Goal: Task Accomplishment & Management: Manage account settings

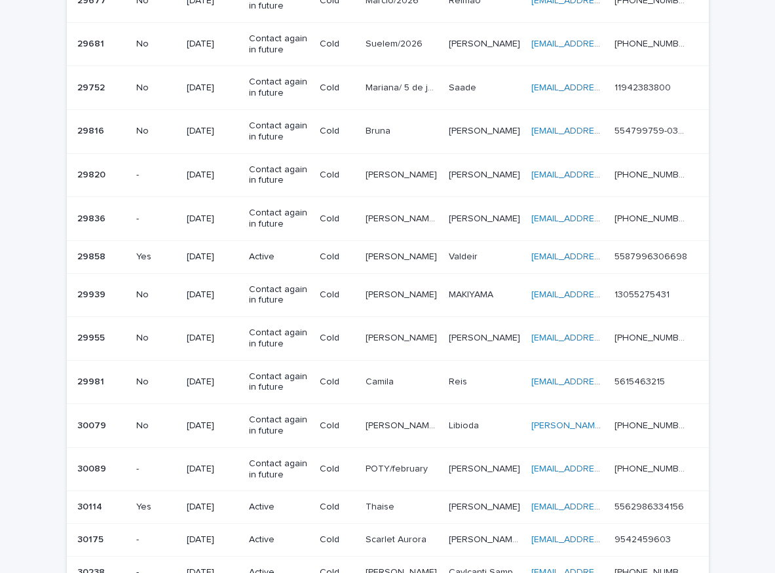
scroll to position [802, 0]
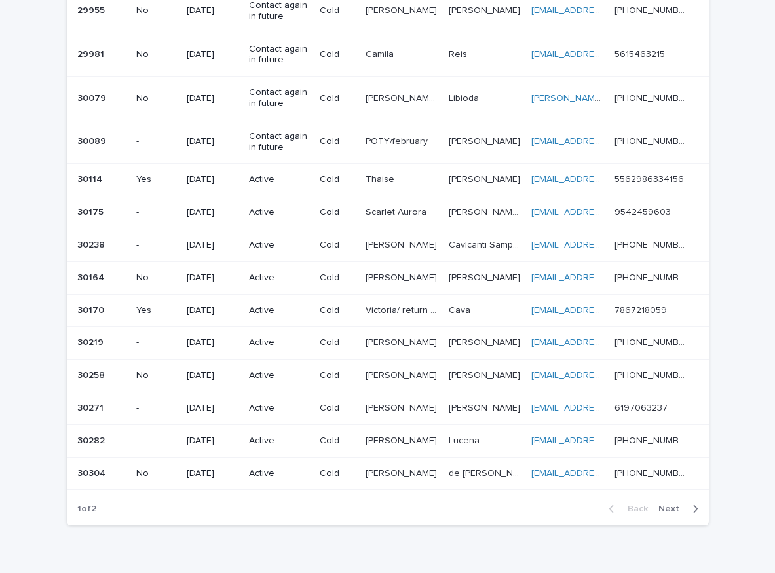
click at [675, 509] on span "Next" at bounding box center [672, 508] width 29 height 9
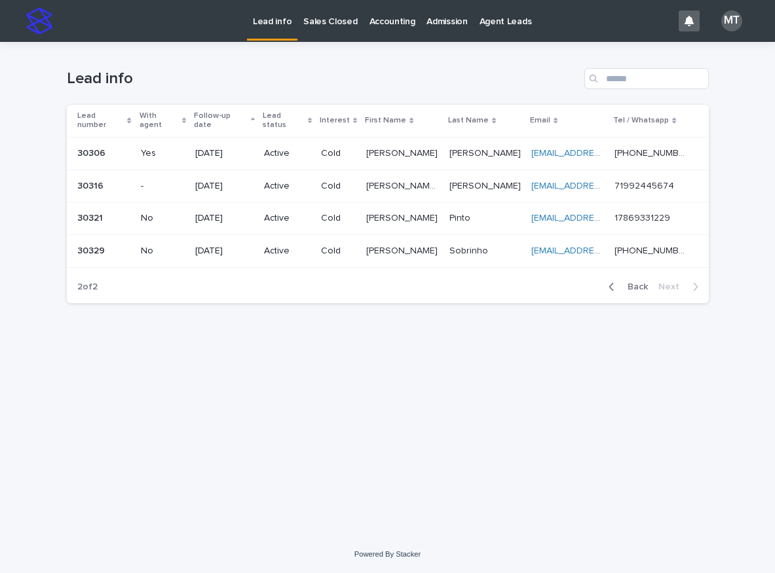
click at [627, 282] on span "Back" at bounding box center [634, 286] width 28 height 9
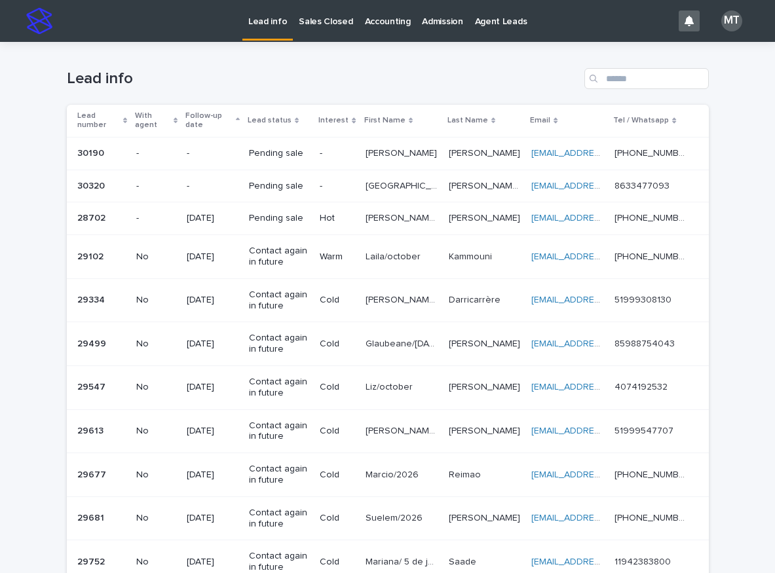
click at [321, 18] on p "Sales Closed" at bounding box center [326, 14] width 54 height 28
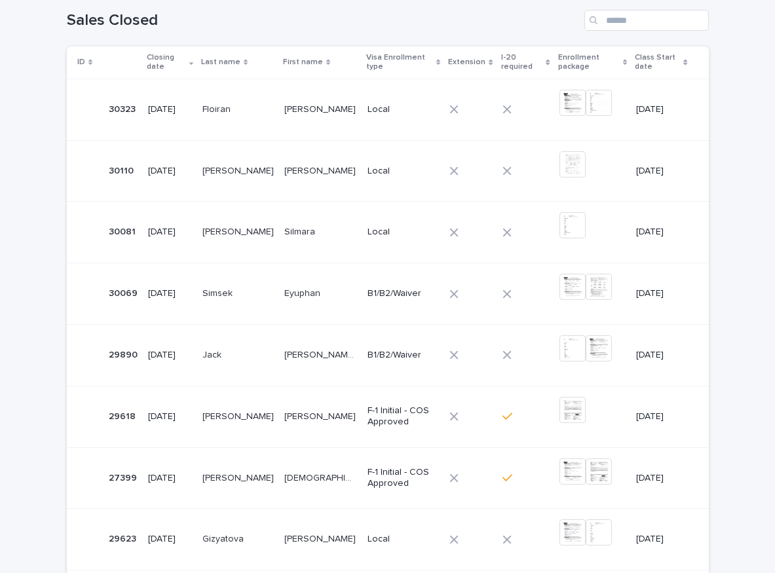
scroll to position [63, 0]
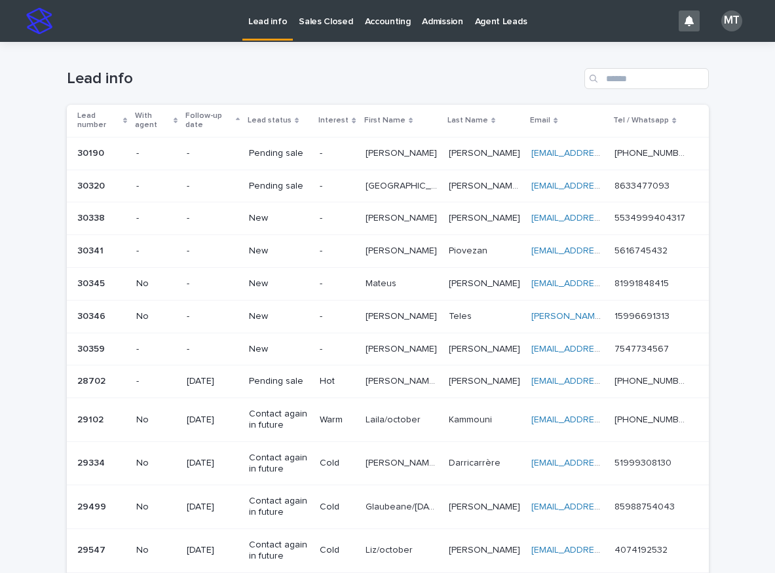
click at [304, 16] on p "Sales Closed" at bounding box center [326, 14] width 54 height 28
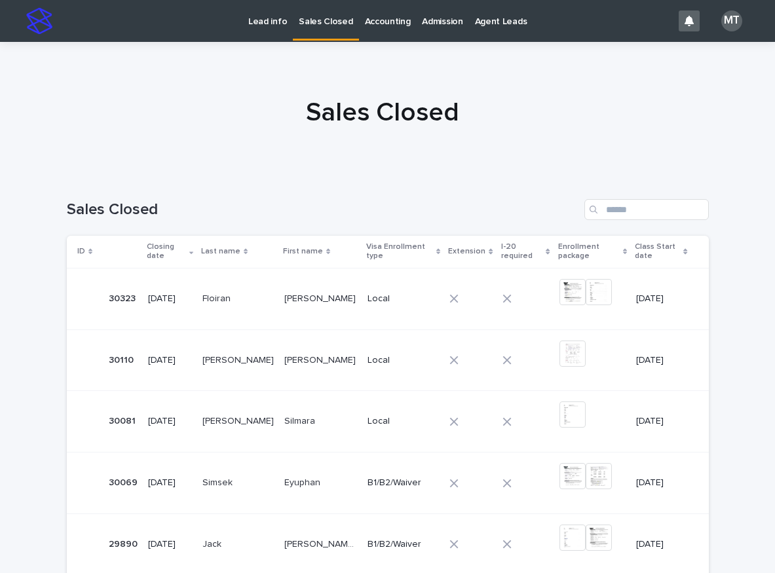
click at [421, 295] on p "Local" at bounding box center [402, 298] width 71 height 11
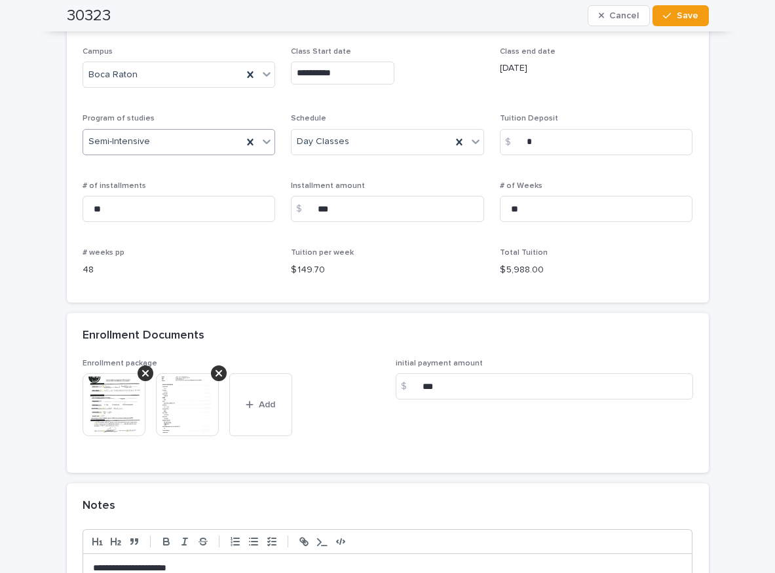
scroll to position [982, 0]
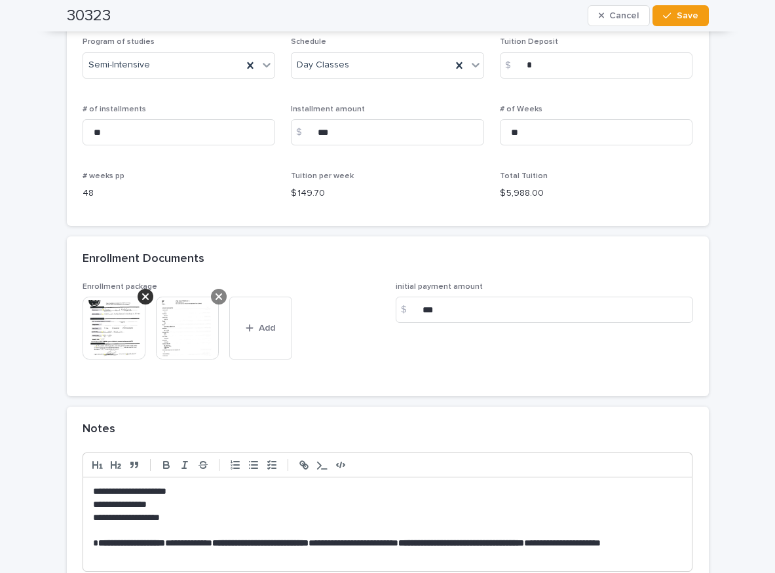
click at [217, 294] on div at bounding box center [219, 297] width 16 height 16
click at [172, 326] on icon "button" at bounding box center [176, 328] width 8 height 9
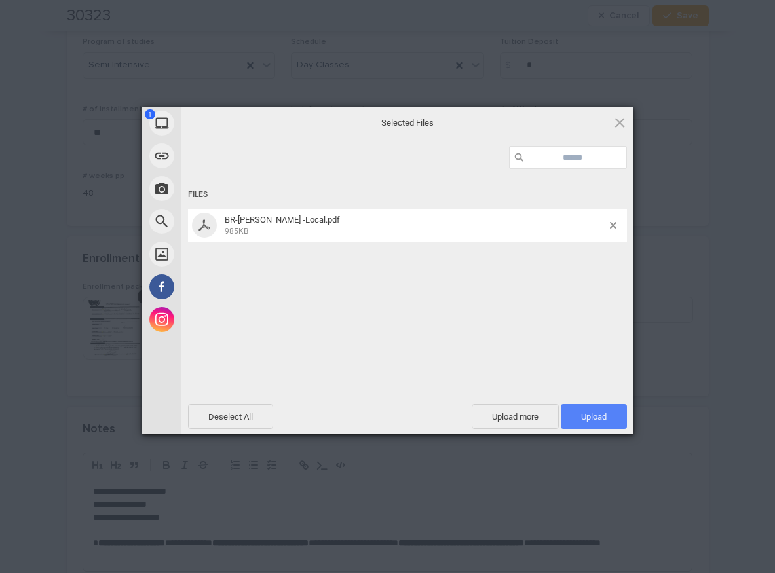
click at [610, 417] on span "Upload 1" at bounding box center [594, 416] width 66 height 25
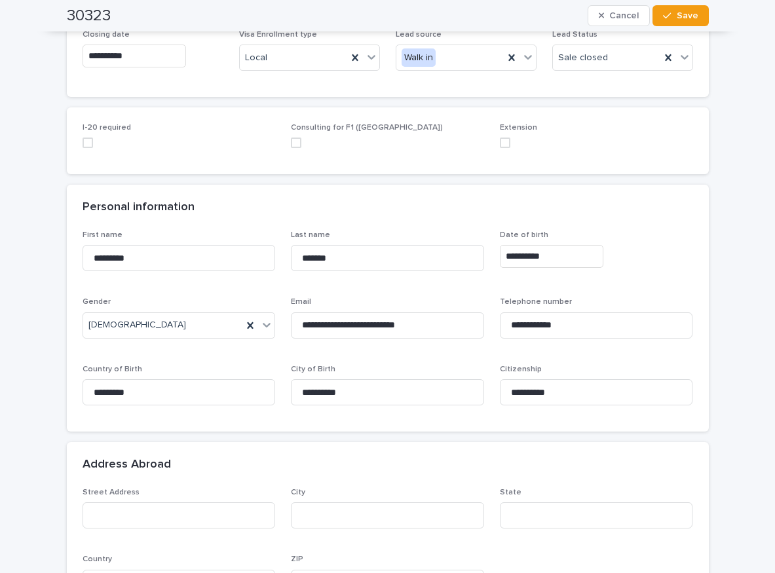
scroll to position [131, 0]
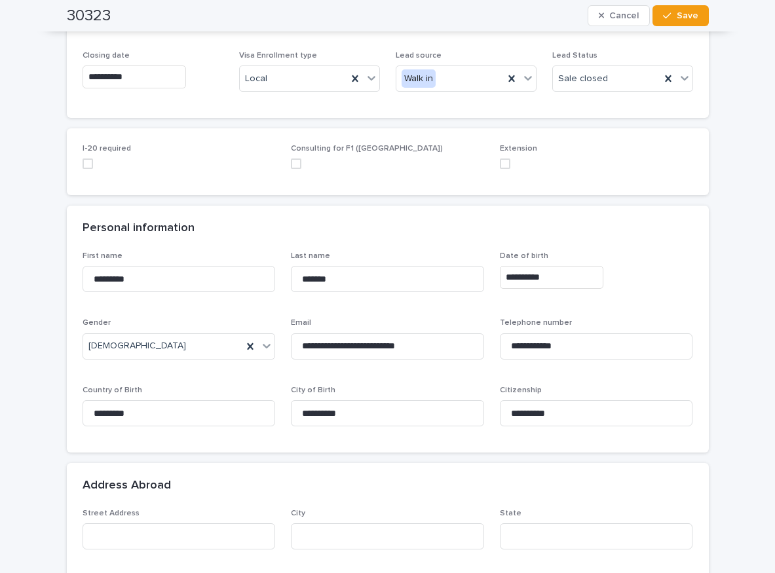
click at [556, 278] on input "**********" at bounding box center [551, 277] width 103 height 23
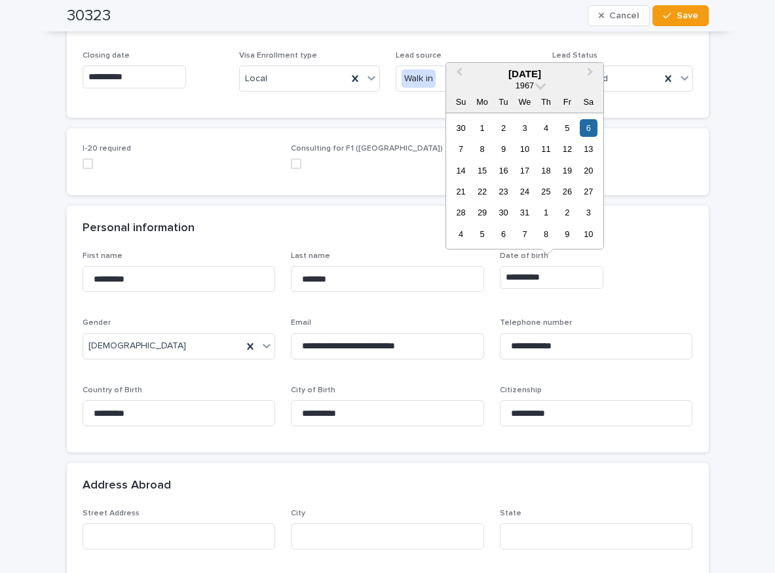
type input "**********"
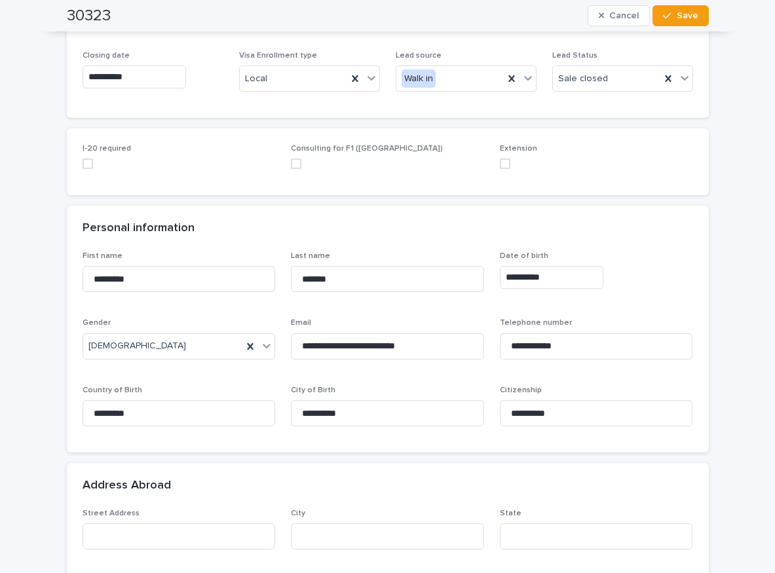
click at [660, 269] on div "**********" at bounding box center [596, 277] width 193 height 23
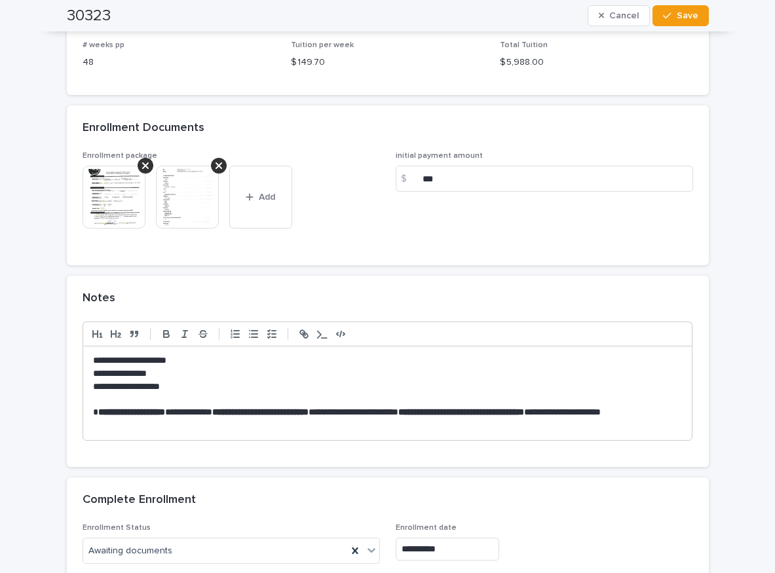
scroll to position [1244, 0]
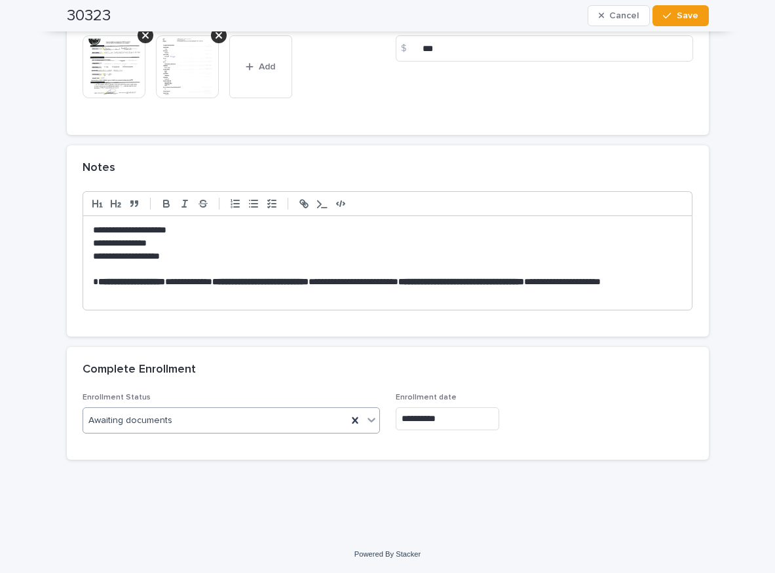
click at [363, 417] on div at bounding box center [371, 420] width 16 height 24
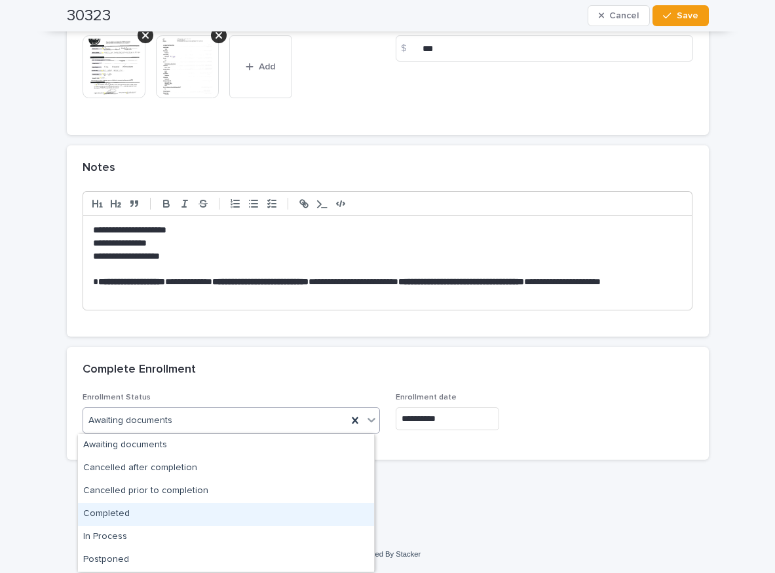
click at [123, 514] on div "Completed" at bounding box center [226, 514] width 296 height 23
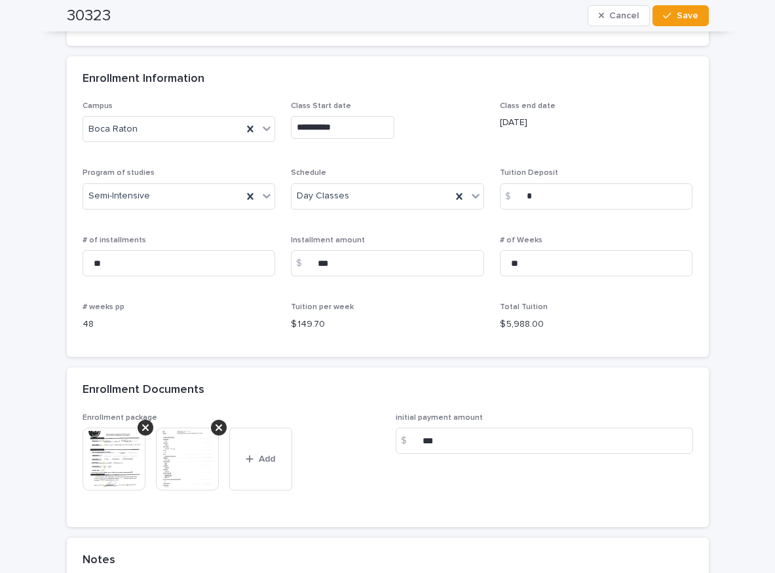
scroll to position [982, 0]
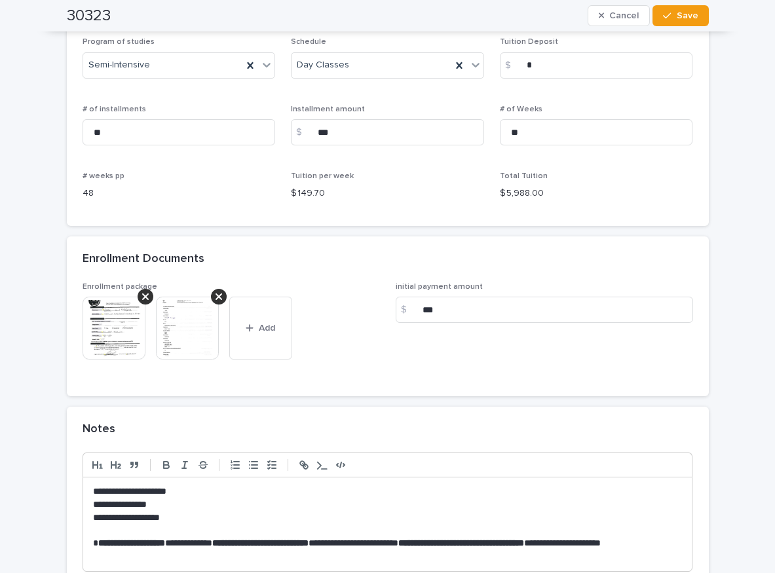
click at [193, 332] on img at bounding box center [187, 328] width 63 height 63
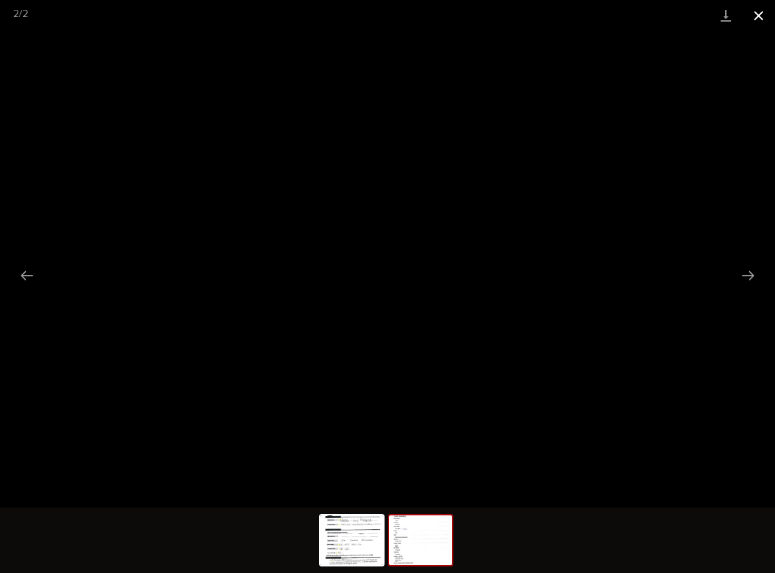
click at [764, 12] on button "Close gallery" at bounding box center [758, 15] width 33 height 31
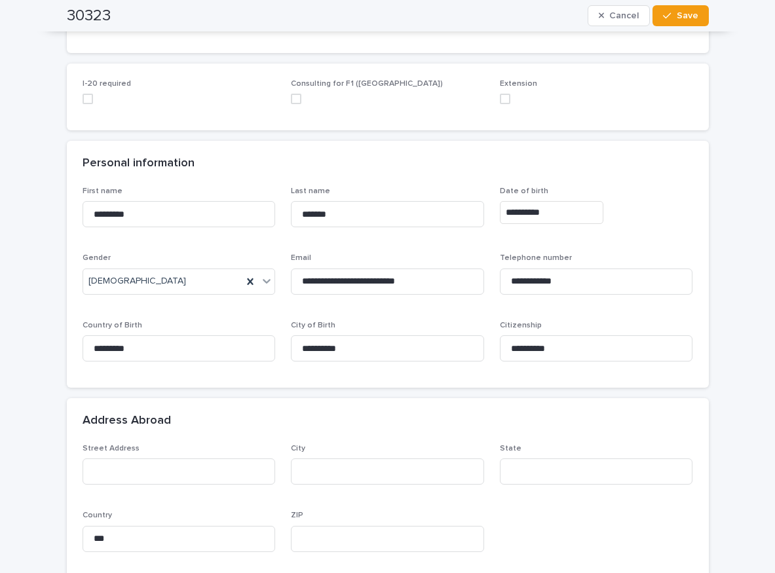
scroll to position [0, 0]
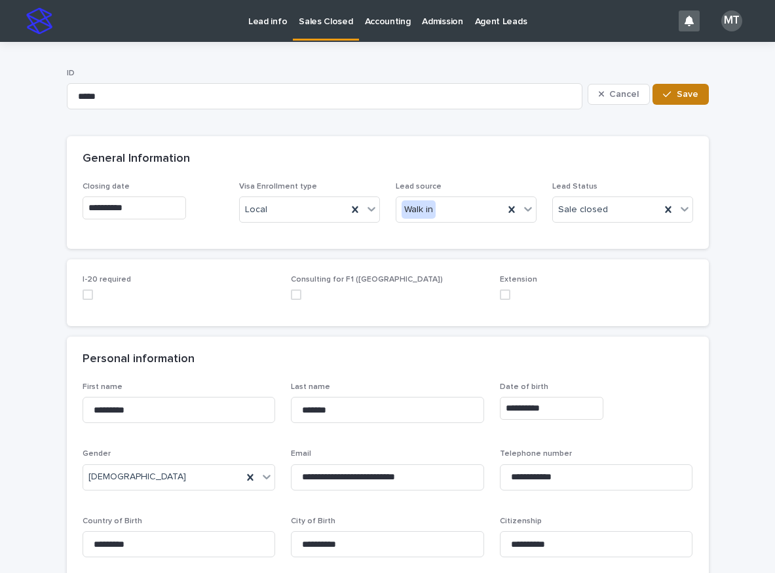
click at [677, 94] on span "Save" at bounding box center [688, 94] width 22 height 9
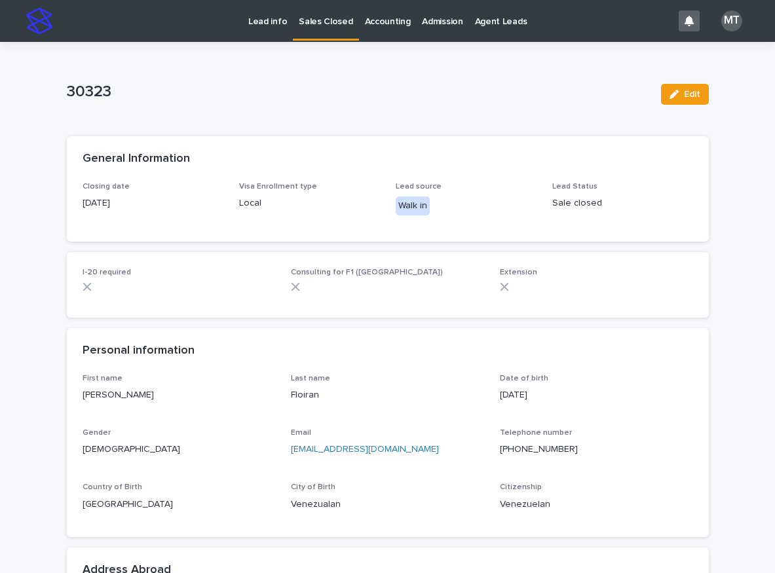
click at [265, 18] on p "Lead info" at bounding box center [267, 14] width 39 height 28
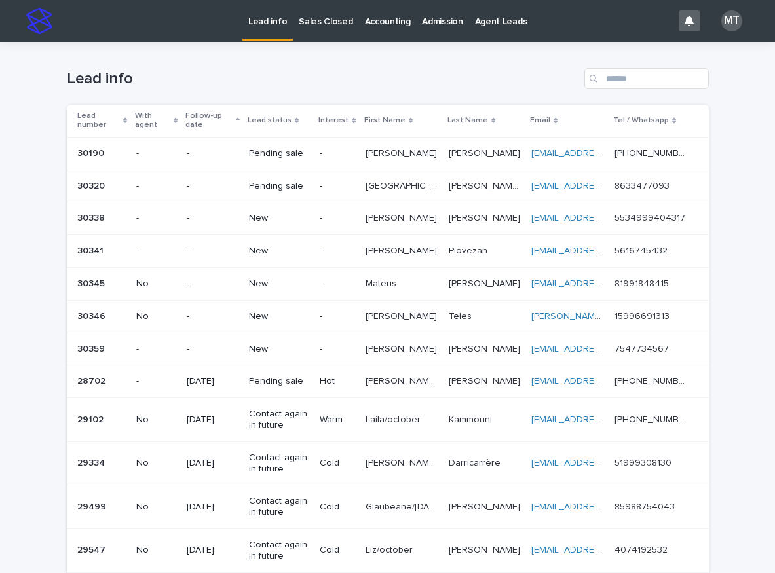
click at [326, 221] on p "-" at bounding box center [337, 218] width 35 height 11
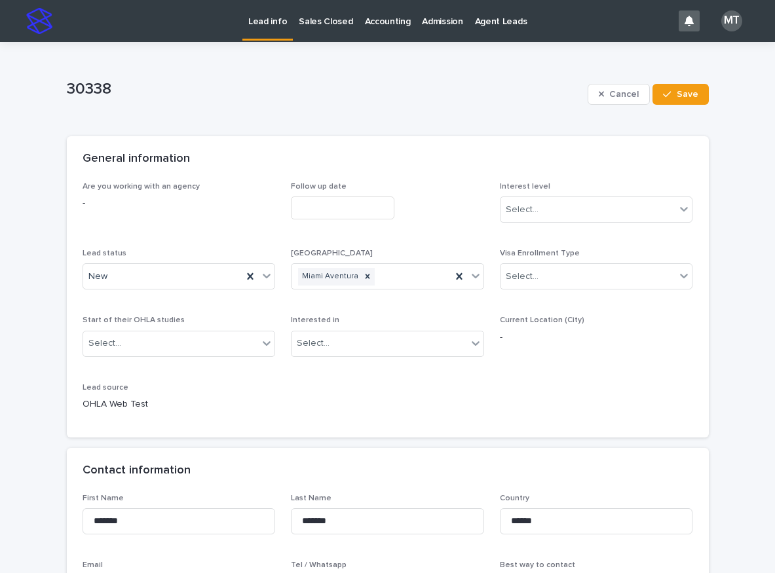
click at [321, 211] on input "text" at bounding box center [342, 207] width 103 height 23
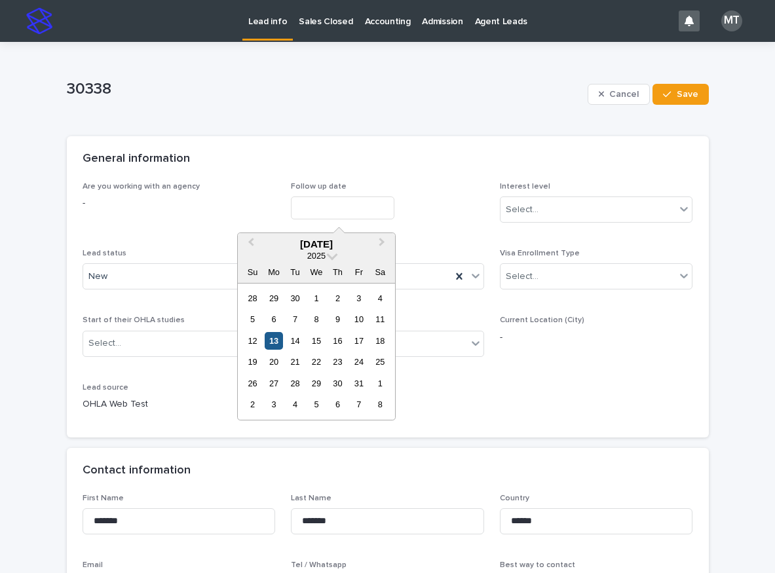
click at [277, 340] on div "13" at bounding box center [274, 341] width 18 height 18
type input "**********"
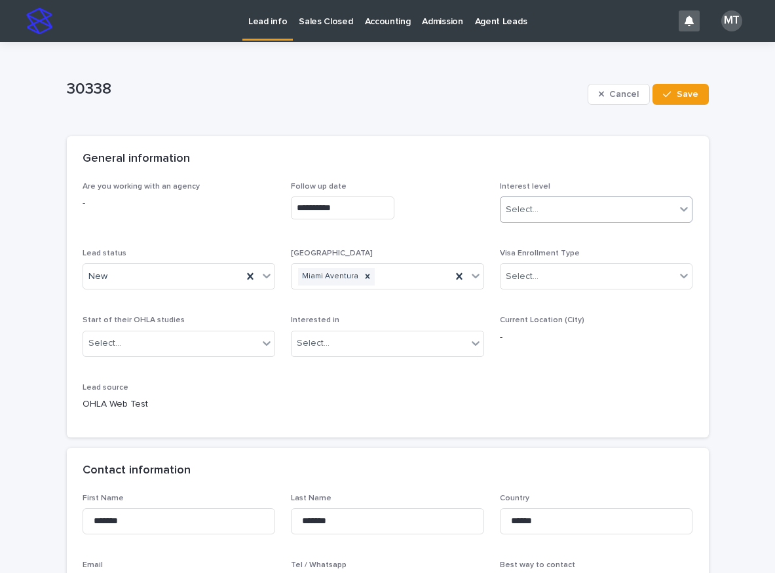
click at [527, 202] on div "Select..." at bounding box center [588, 210] width 176 height 22
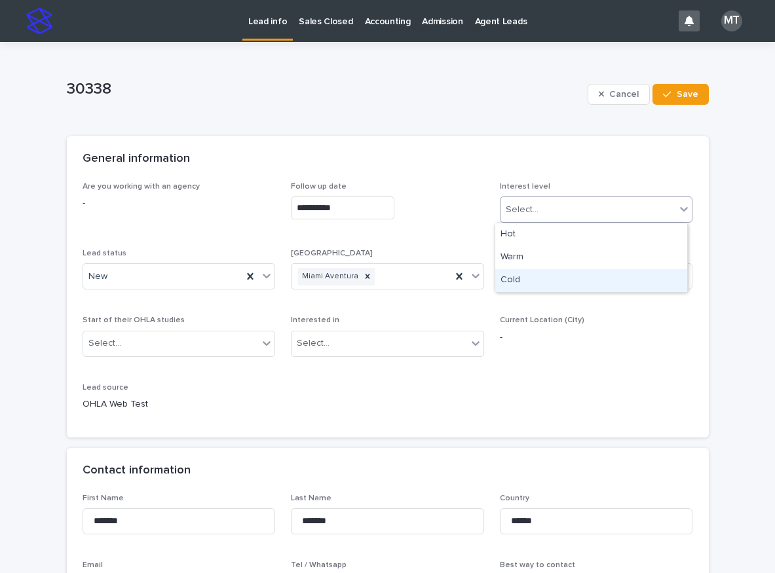
click at [525, 280] on div "Cold" at bounding box center [591, 280] width 192 height 23
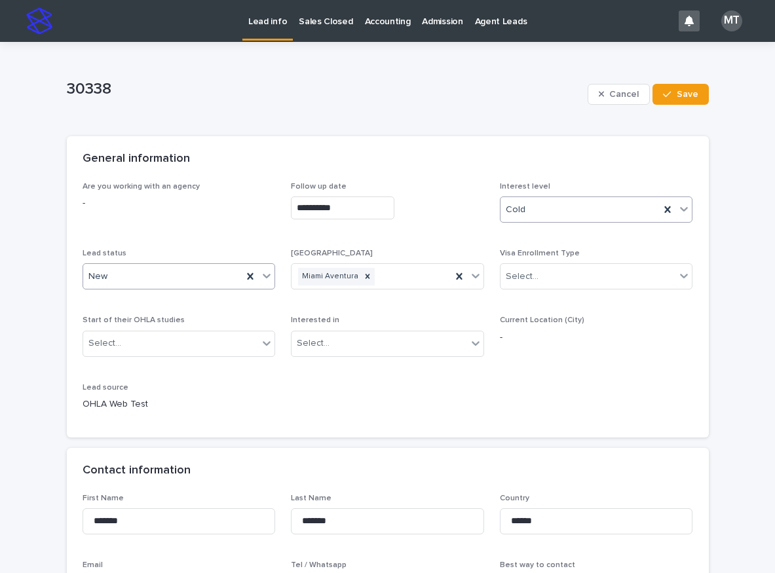
click at [124, 280] on div "New" at bounding box center [163, 277] width 160 height 22
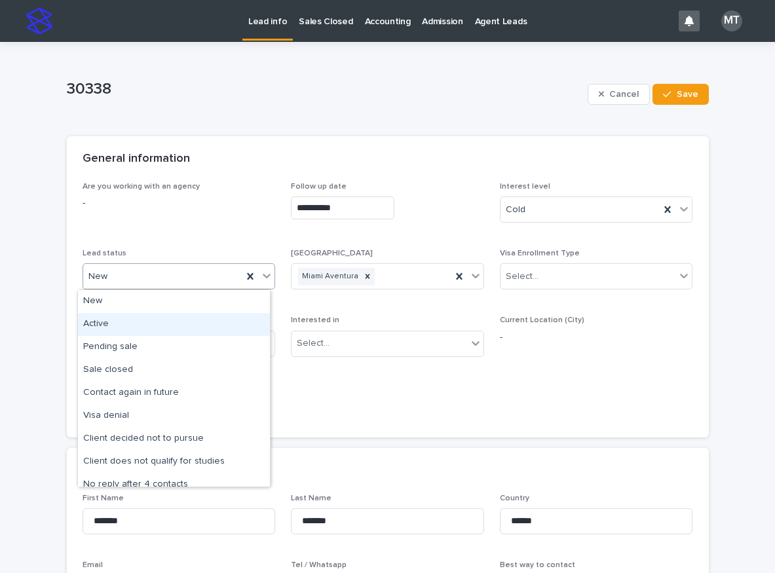
click at [116, 327] on div "Active" at bounding box center [174, 324] width 192 height 23
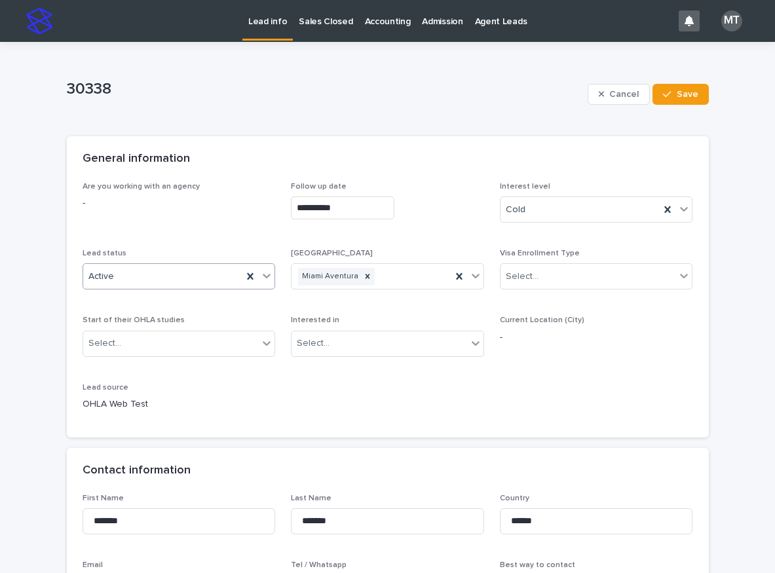
scroll to position [327, 0]
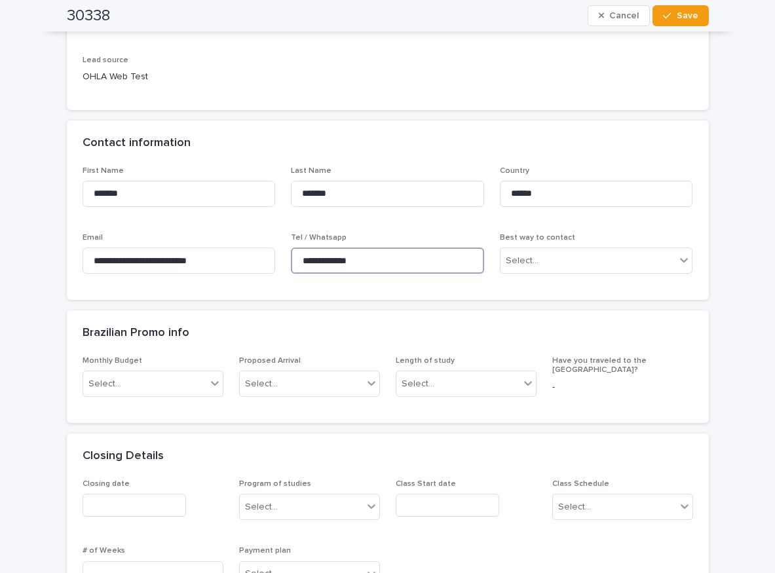
drag, startPoint x: 376, startPoint y: 262, endPoint x: 250, endPoint y: 244, distance: 127.0
click at [250, 244] on div "**********" at bounding box center [388, 225] width 610 height 119
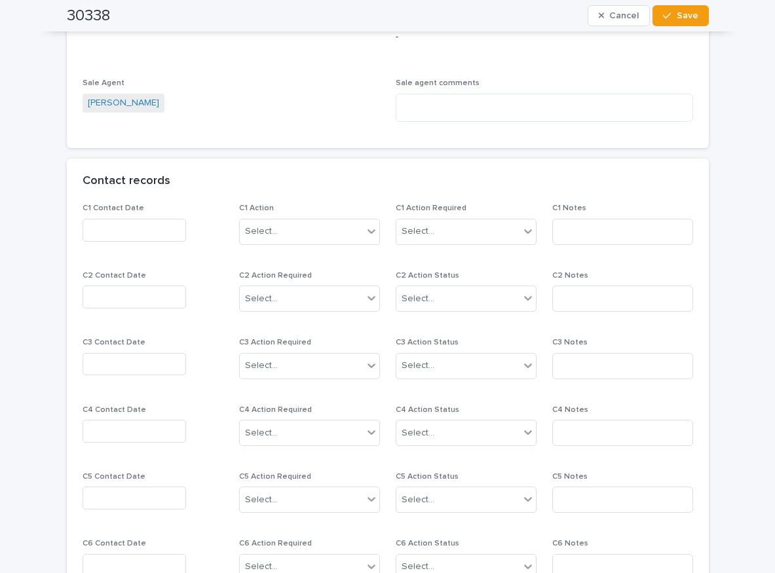
scroll to position [1048, 0]
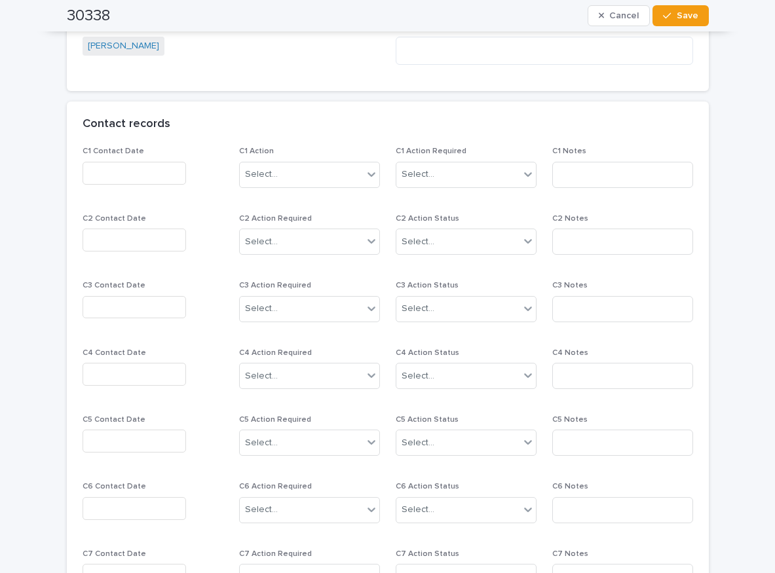
click at [117, 168] on input "text" at bounding box center [134, 173] width 103 height 23
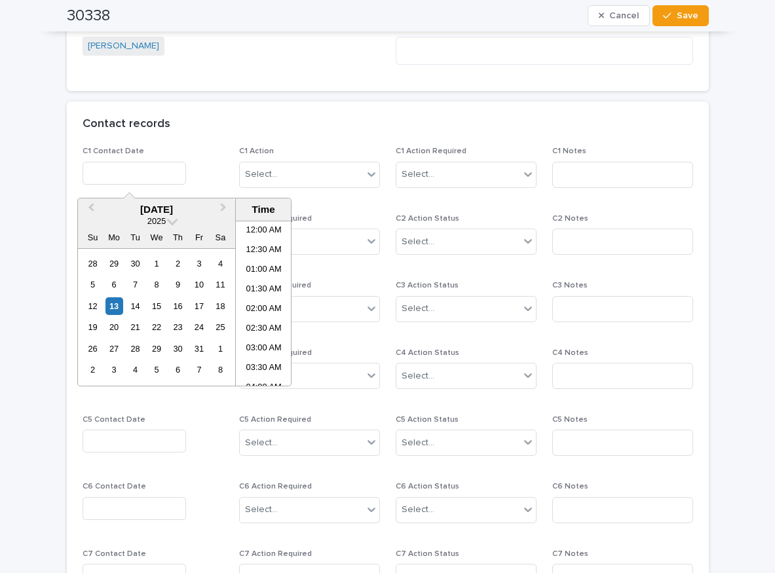
scroll to position [262, 0]
click at [259, 316] on li "09:00 AM" at bounding box center [264, 323] width 56 height 20
type input "**********"
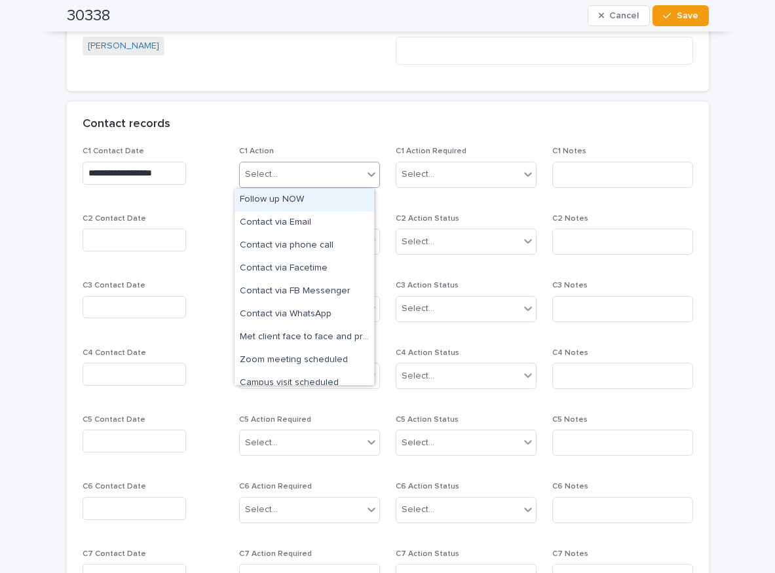
click at [312, 174] on div "Select..." at bounding box center [301, 175] width 123 height 22
click at [297, 199] on div "Follow up NOW" at bounding box center [304, 200] width 140 height 23
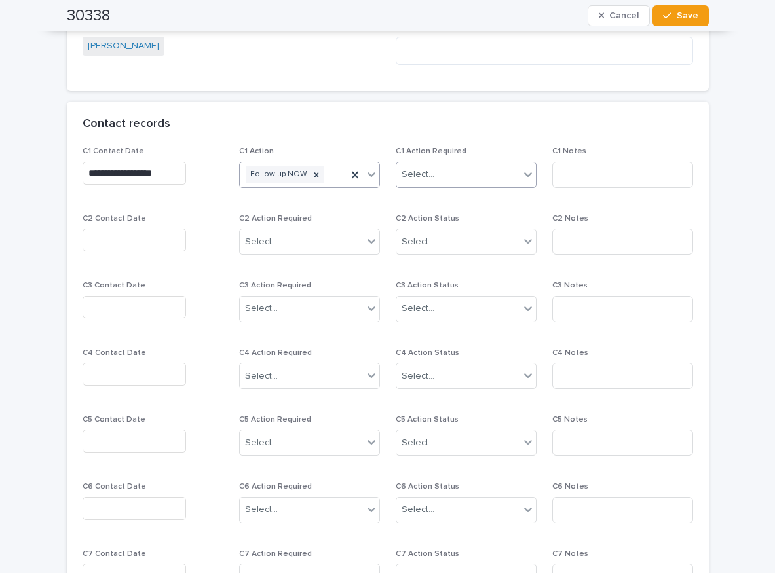
click at [401, 175] on div "Select..." at bounding box center [417, 175] width 33 height 14
drag, startPoint x: 429, startPoint y: 226, endPoint x: 517, endPoint y: 197, distance: 93.0
click at [429, 226] on div "Completed" at bounding box center [461, 223] width 140 height 23
click at [557, 172] on input at bounding box center [622, 175] width 141 height 26
type input "*****"
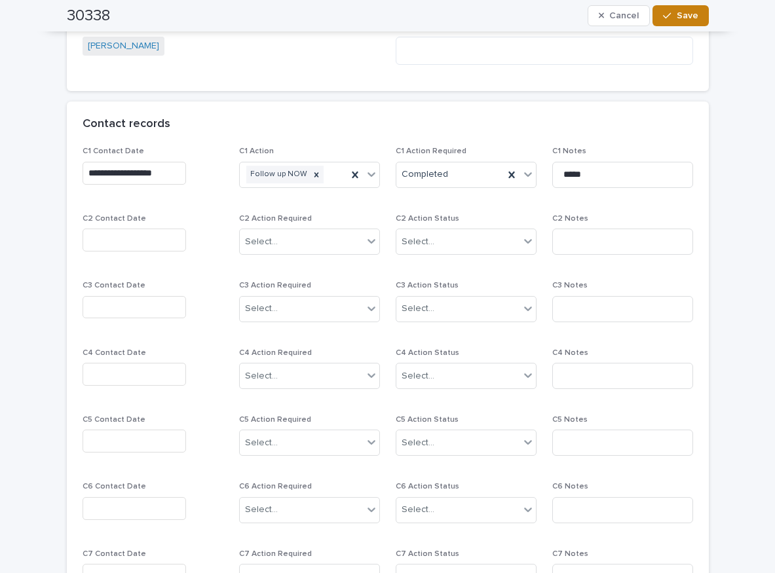
click at [671, 10] on button "Save" at bounding box center [680, 15] width 56 height 21
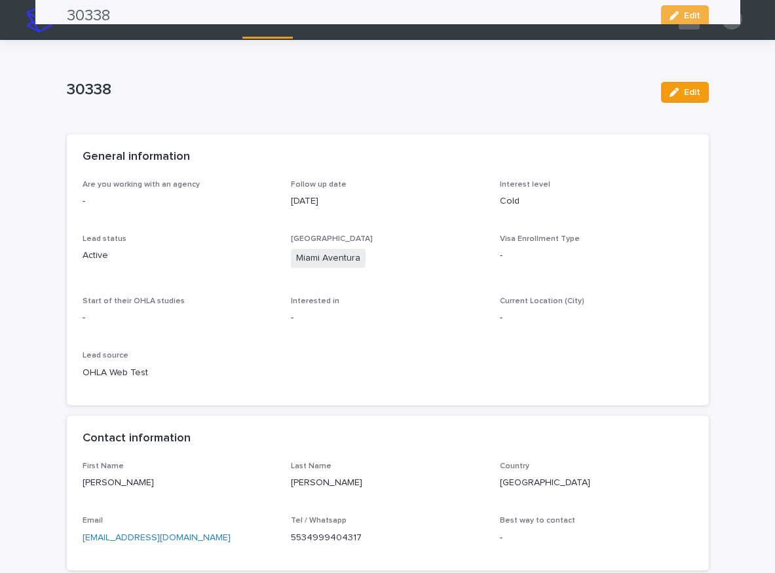
scroll to position [0, 0]
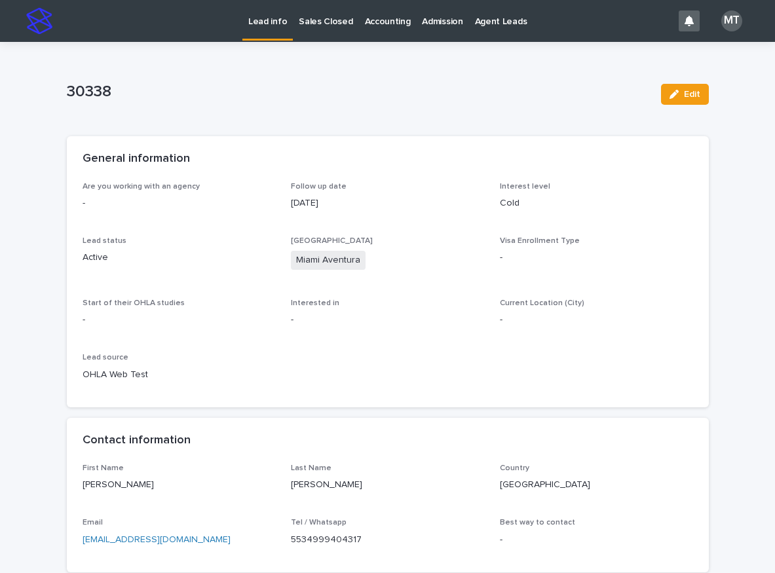
click at [262, 18] on p "Lead info" at bounding box center [267, 14] width 39 height 28
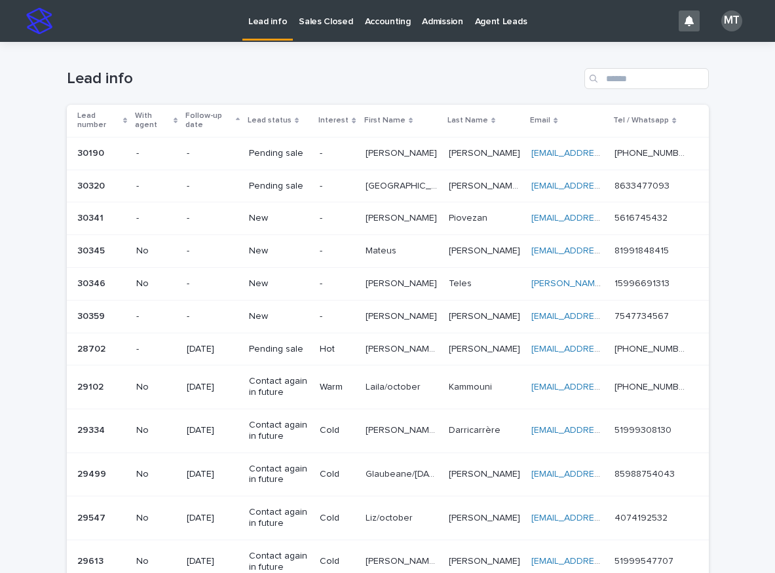
click at [380, 215] on p "Pablo" at bounding box center [402, 217] width 74 height 14
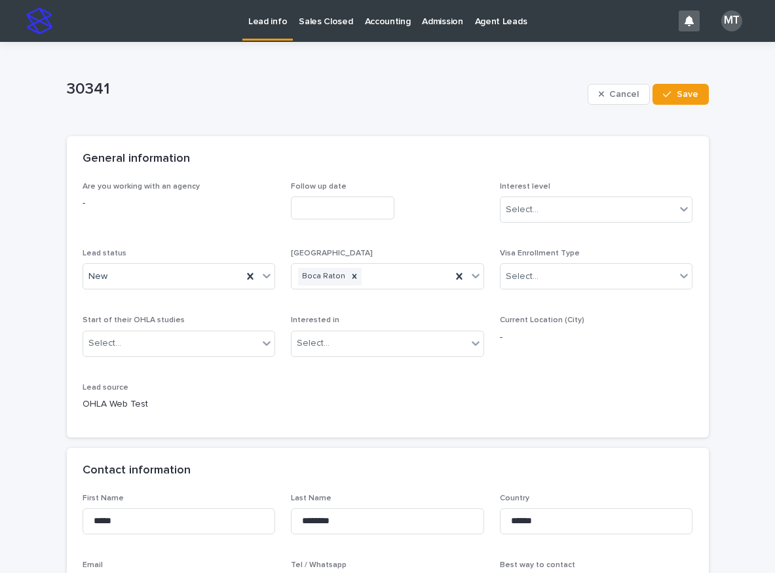
click at [318, 199] on input "text" at bounding box center [342, 207] width 103 height 23
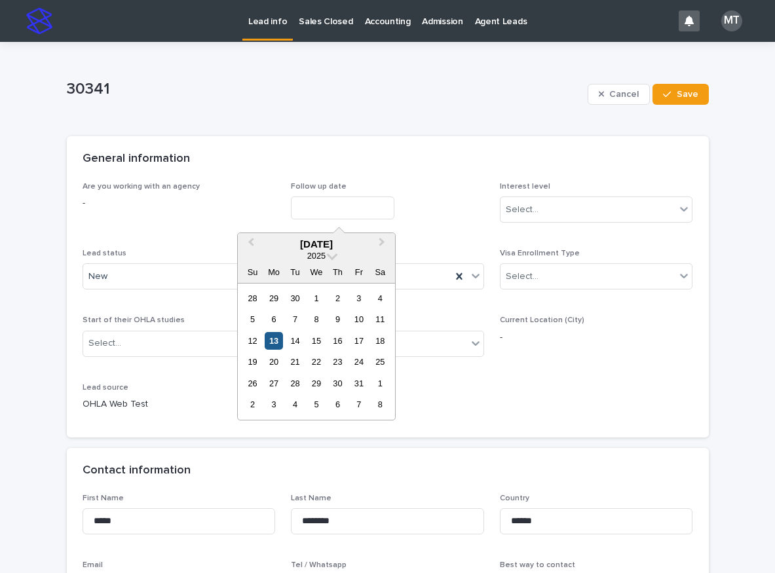
drag, startPoint x: 279, startPoint y: 337, endPoint x: 539, endPoint y: 233, distance: 279.9
click at [284, 337] on div "12 13 14 15 16 17 18" at bounding box center [316, 340] width 149 height 21
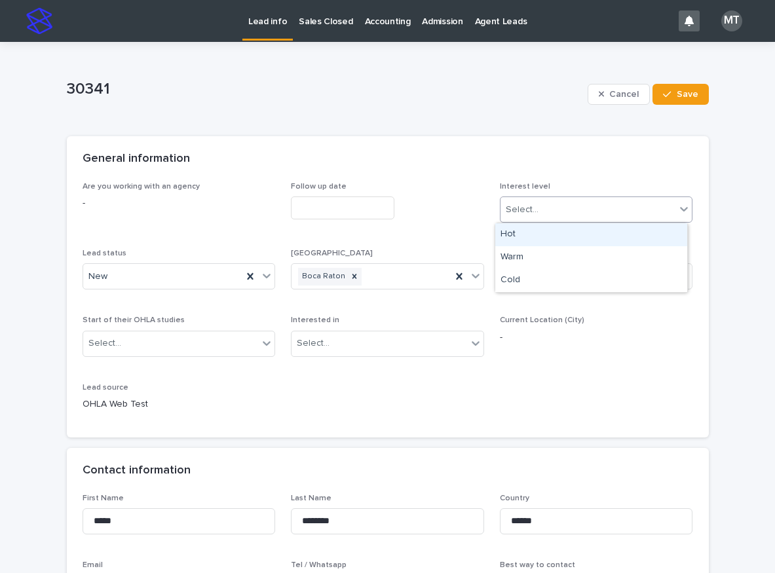
click at [553, 210] on div "Select..." at bounding box center [588, 210] width 176 height 22
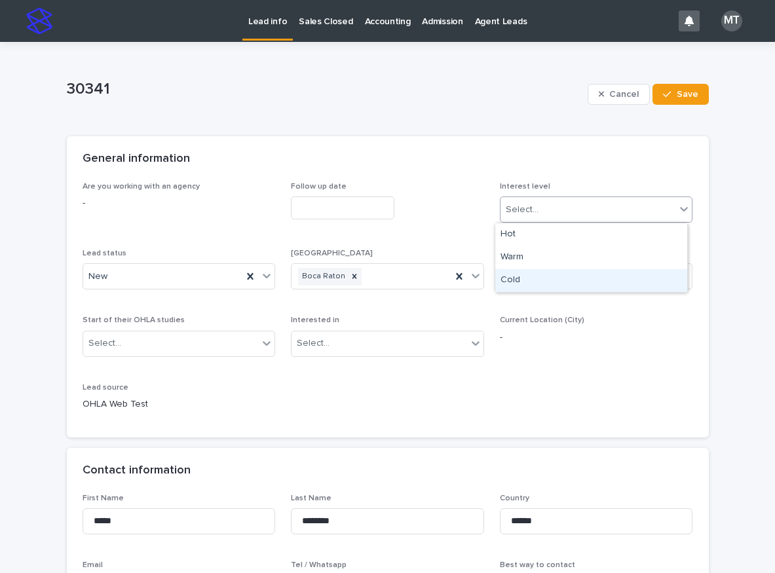
drag, startPoint x: 516, startPoint y: 269, endPoint x: 515, endPoint y: 280, distance: 10.5
click at [515, 280] on div "Cold" at bounding box center [591, 280] width 192 height 23
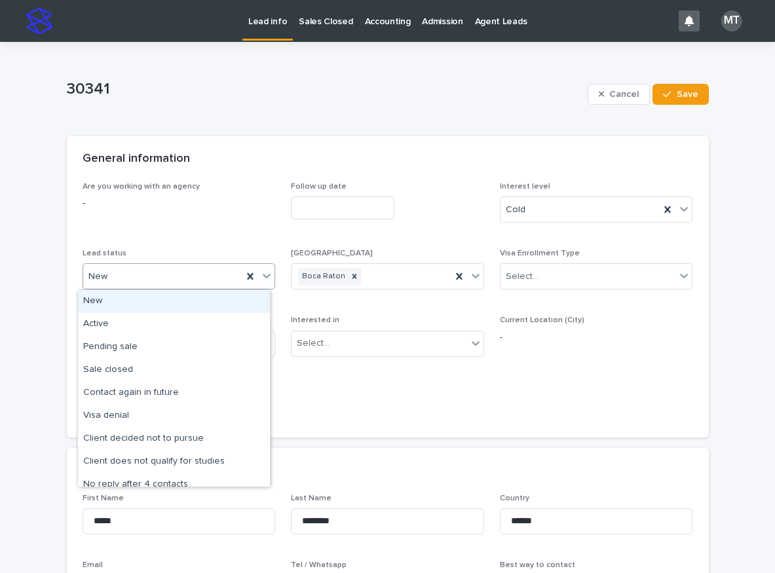
drag, startPoint x: 105, startPoint y: 282, endPoint x: 106, endPoint y: 293, distance: 11.8
click at [105, 282] on div "New" at bounding box center [163, 277] width 160 height 22
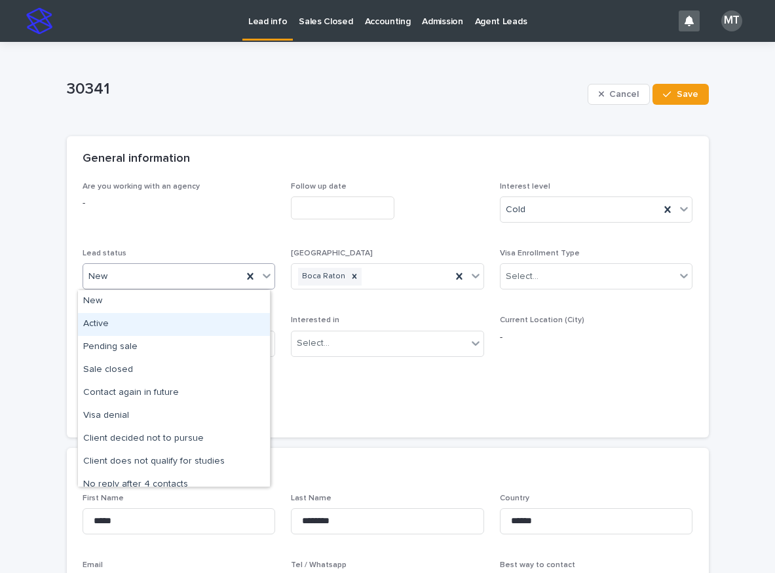
click at [101, 329] on div "Active" at bounding box center [174, 324] width 192 height 23
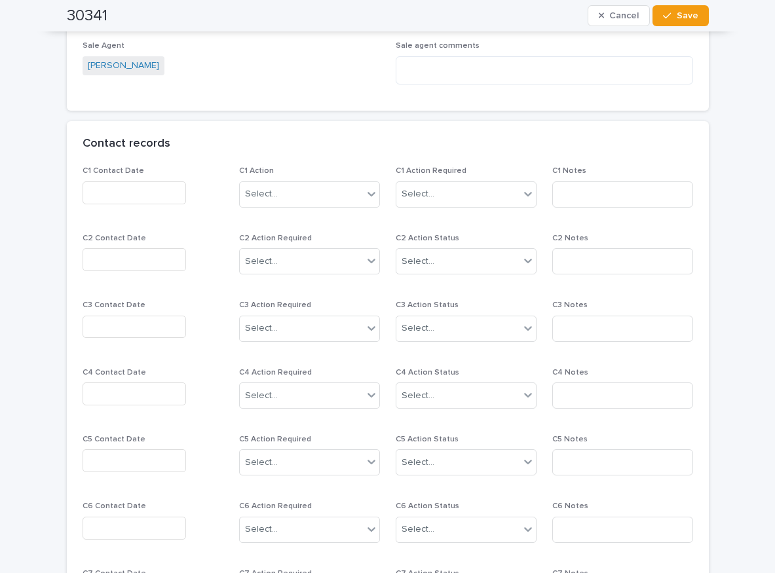
scroll to position [1048, 0]
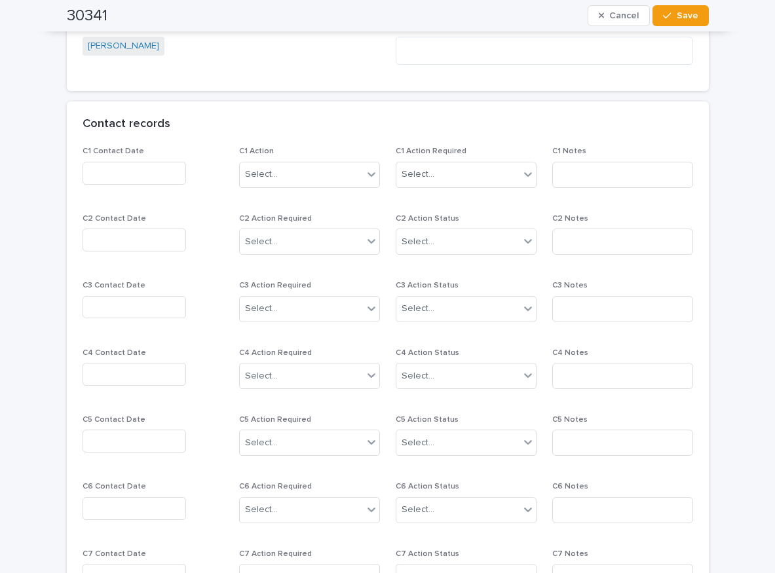
click at [119, 166] on input "text" at bounding box center [134, 173] width 103 height 23
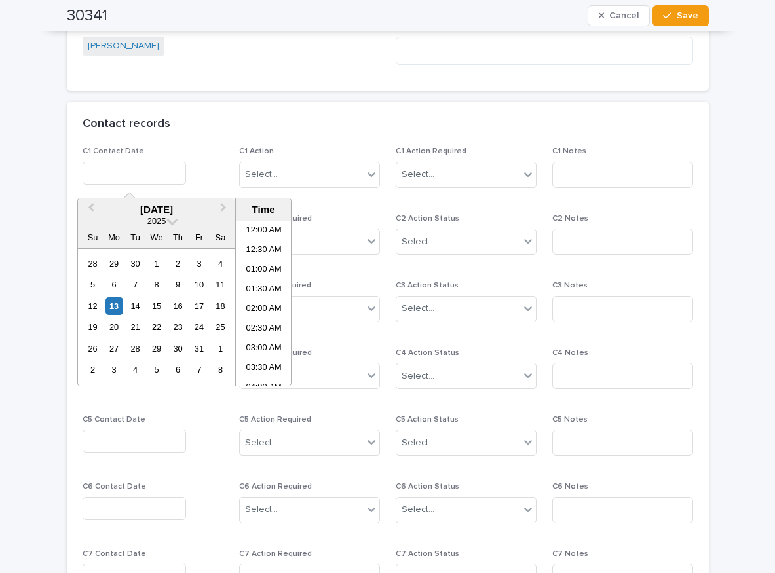
scroll to position [262, 0]
click at [261, 317] on li "09:00 AM" at bounding box center [264, 323] width 56 height 20
type input "**********"
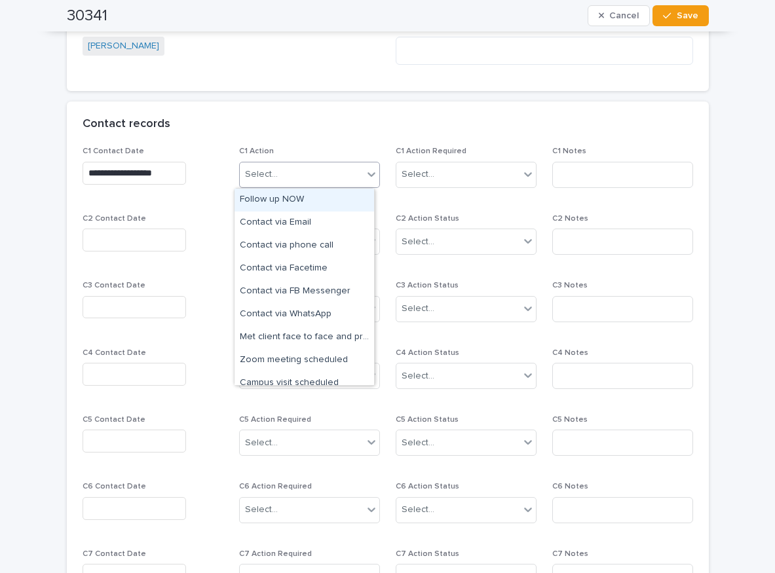
click at [307, 174] on div "Select..." at bounding box center [301, 175] width 123 height 22
drag, startPoint x: 296, startPoint y: 215, endPoint x: 324, endPoint y: 202, distance: 30.8
click at [292, 203] on div "Follow up NOW" at bounding box center [304, 200] width 140 height 23
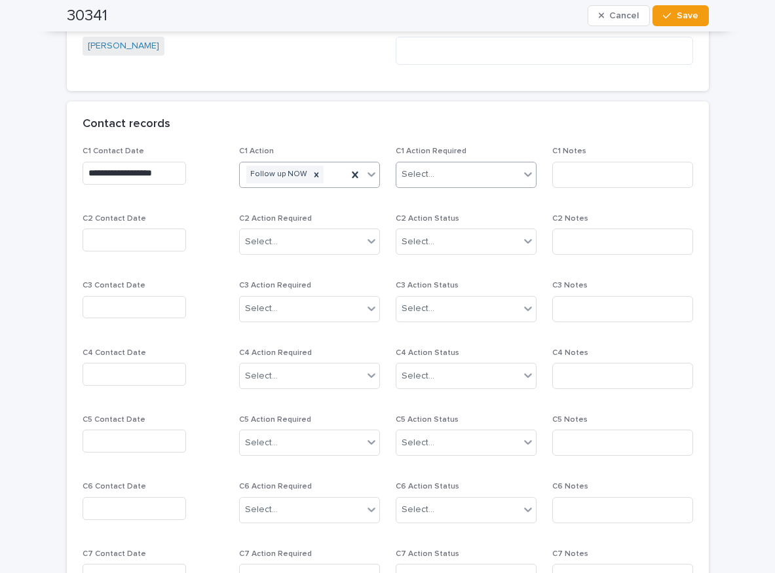
click at [419, 170] on div "Select..." at bounding box center [417, 175] width 33 height 14
drag, startPoint x: 567, startPoint y: 181, endPoint x: 579, endPoint y: 181, distance: 11.8
click at [572, 181] on input at bounding box center [622, 175] width 141 height 26
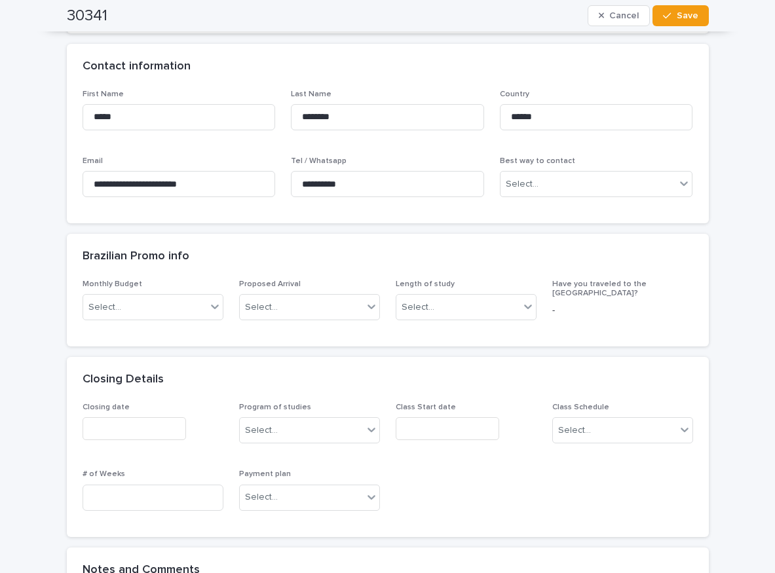
scroll to position [393, 0]
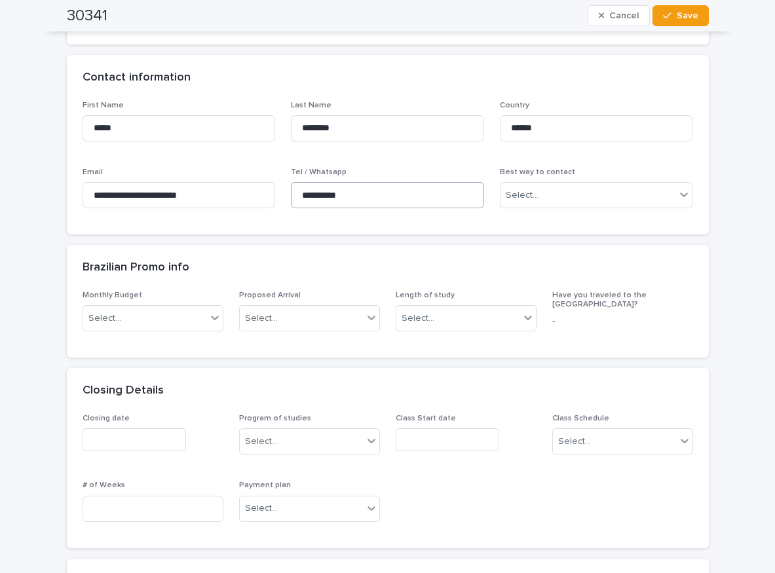
type input "*****"
drag, startPoint x: 356, startPoint y: 194, endPoint x: 276, endPoint y: 193, distance: 80.6
click at [276, 193] on div "**********" at bounding box center [388, 160] width 610 height 119
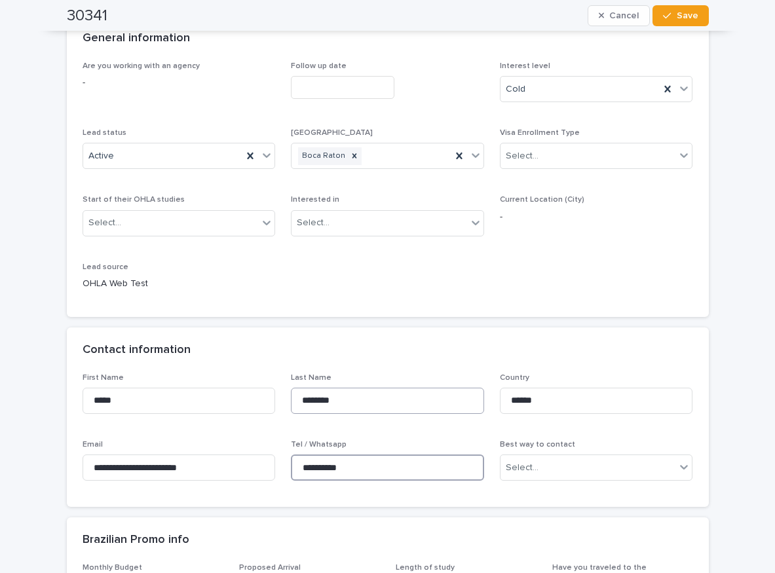
scroll to position [0, 0]
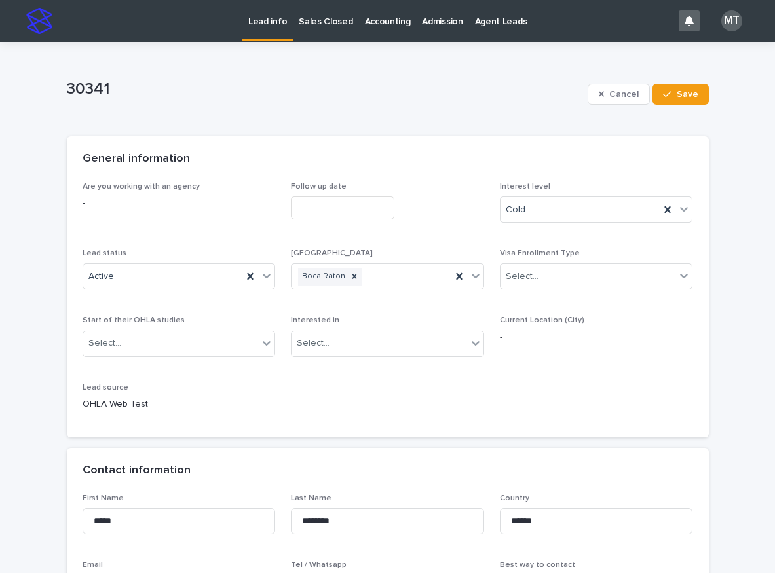
click at [307, 199] on input "text" at bounding box center [342, 207] width 103 height 23
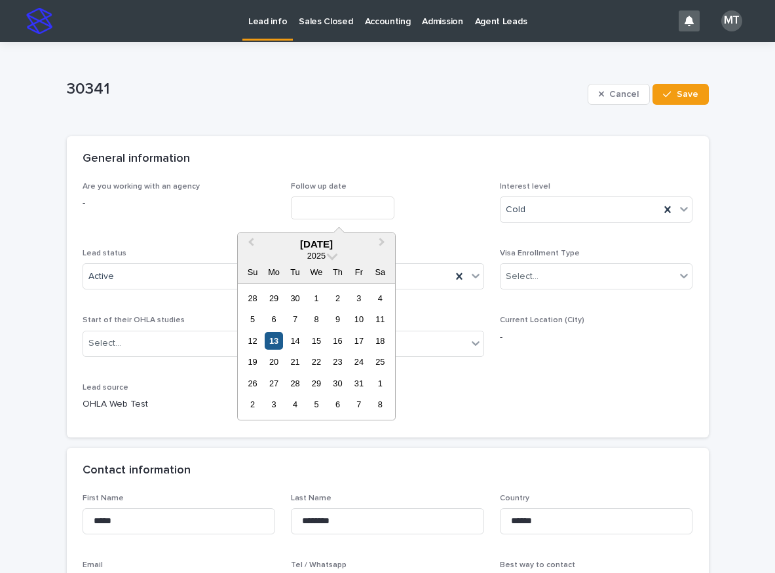
click at [278, 333] on div "13" at bounding box center [274, 341] width 18 height 18
type input "**********"
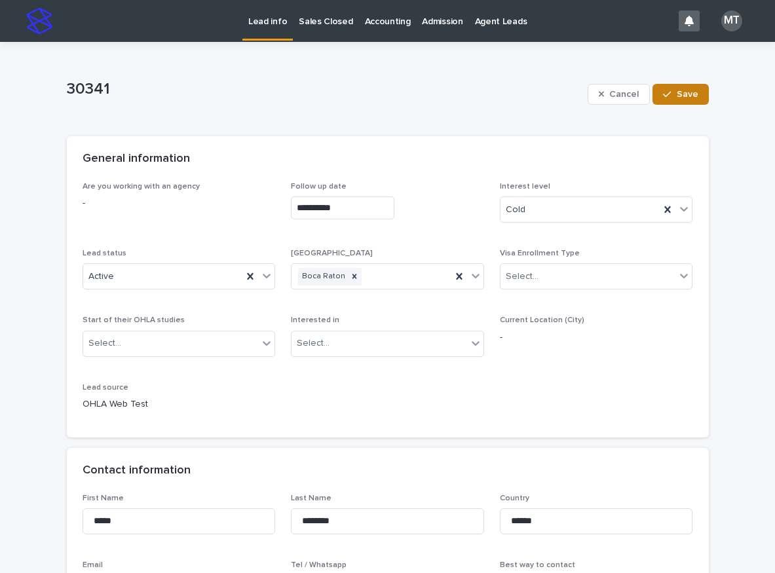
click at [677, 94] on span "Save" at bounding box center [688, 94] width 22 height 9
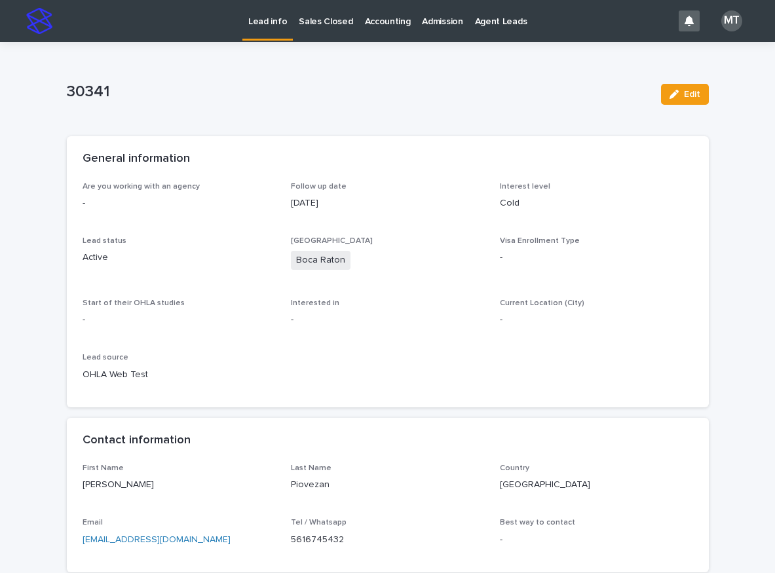
click at [266, 20] on p "Lead info" at bounding box center [267, 14] width 39 height 28
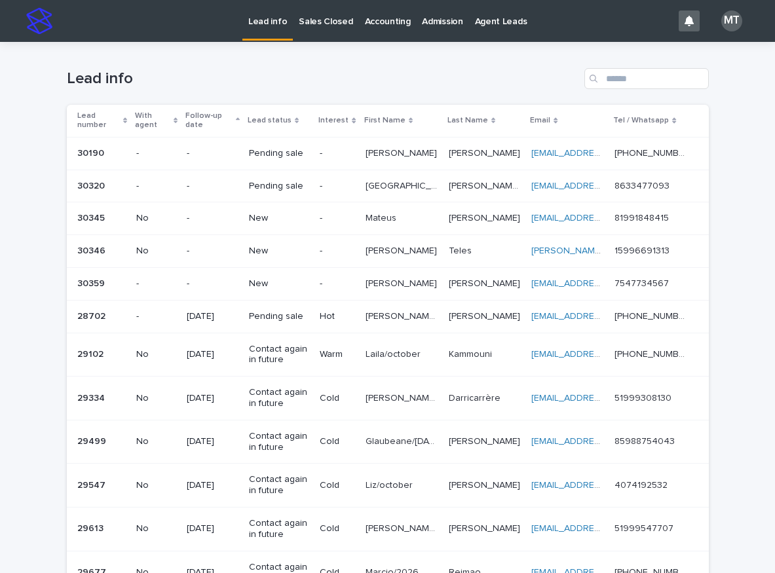
click at [424, 217] on p at bounding box center [401, 218] width 73 height 11
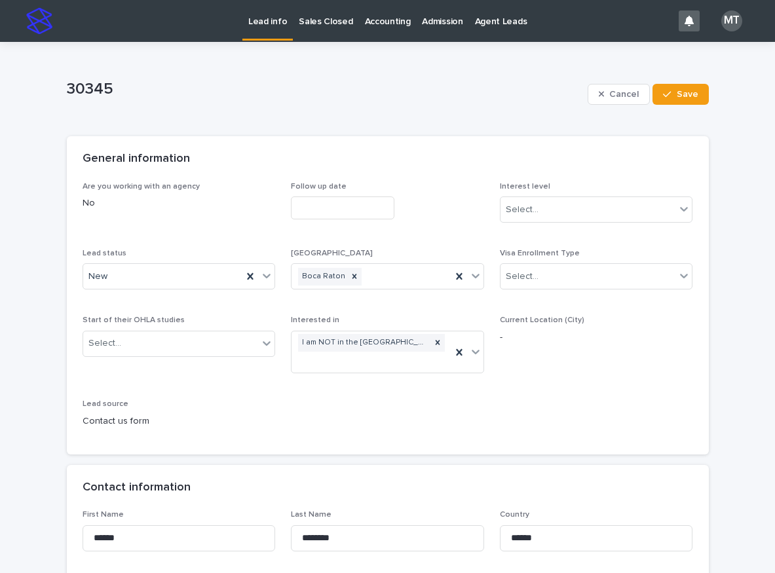
click at [324, 210] on input "text" at bounding box center [342, 207] width 103 height 23
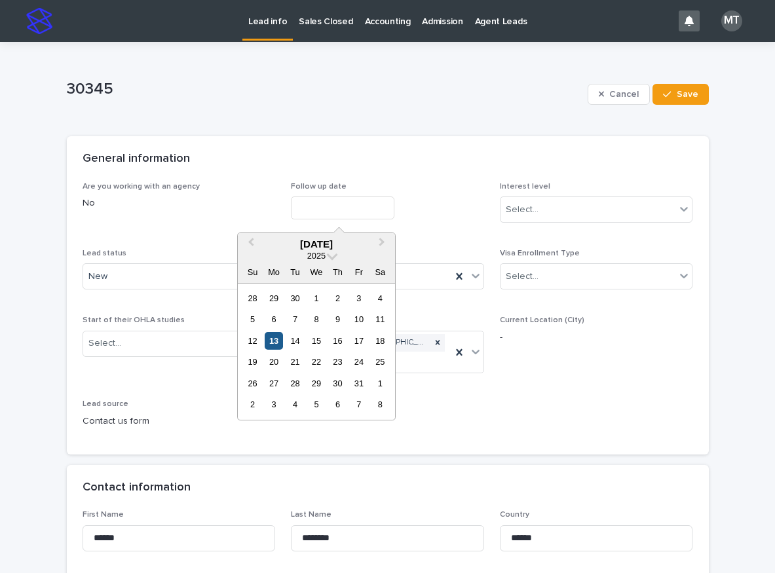
click at [274, 346] on div "13" at bounding box center [274, 341] width 18 height 18
type input "**********"
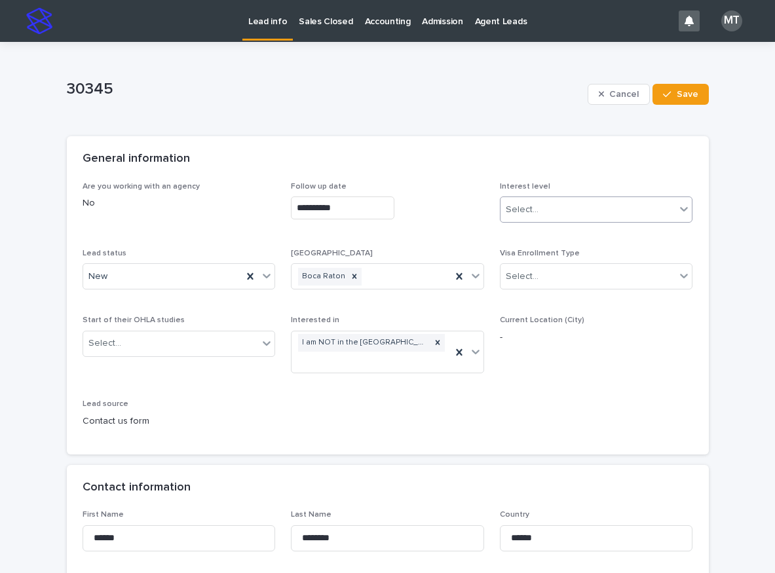
click at [517, 213] on div "Select..." at bounding box center [522, 210] width 33 height 14
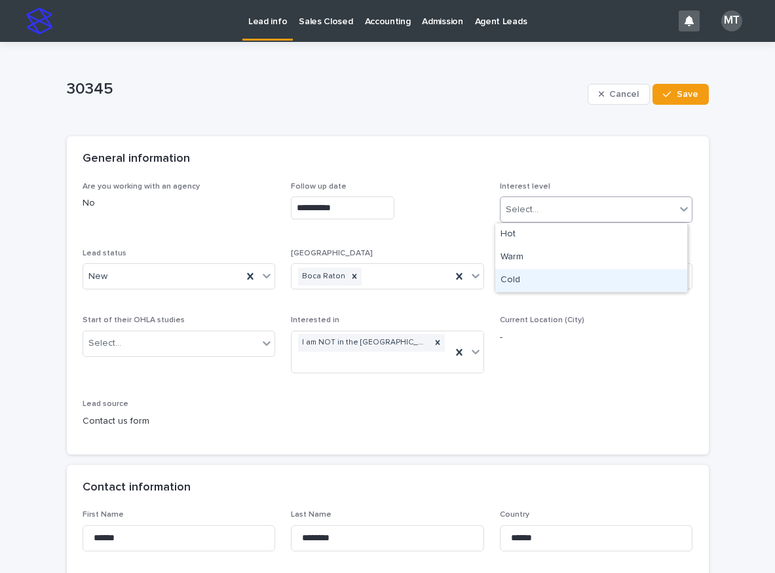
click at [519, 273] on div "Cold" at bounding box center [591, 280] width 192 height 23
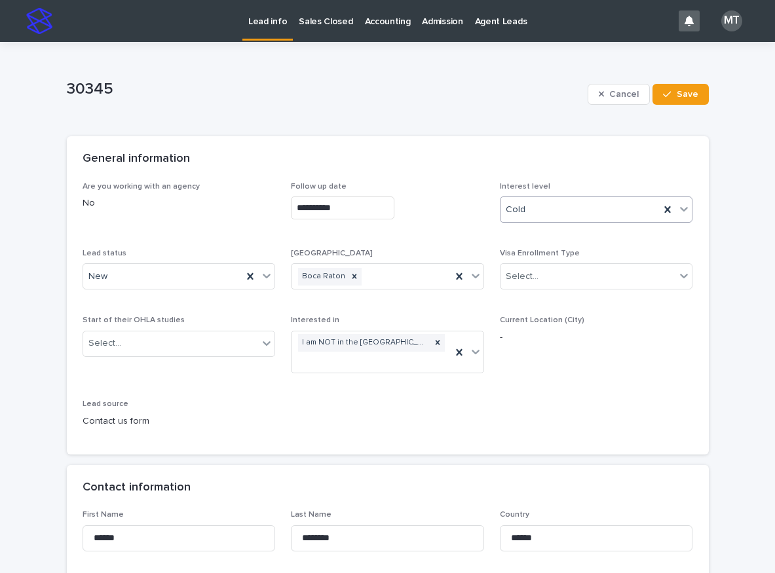
click at [162, 291] on div "Lead status New" at bounding box center [179, 274] width 193 height 51
click at [134, 280] on div "New" at bounding box center [163, 277] width 160 height 22
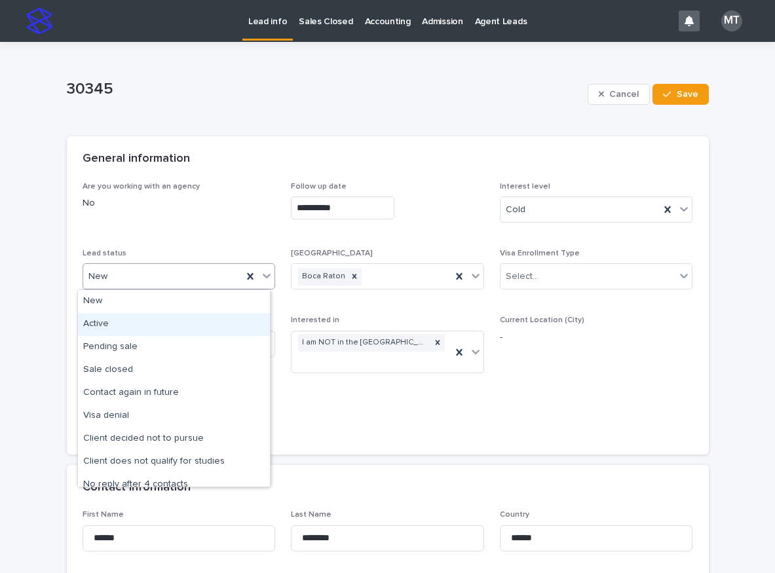
click at [111, 324] on div "Active" at bounding box center [174, 324] width 192 height 23
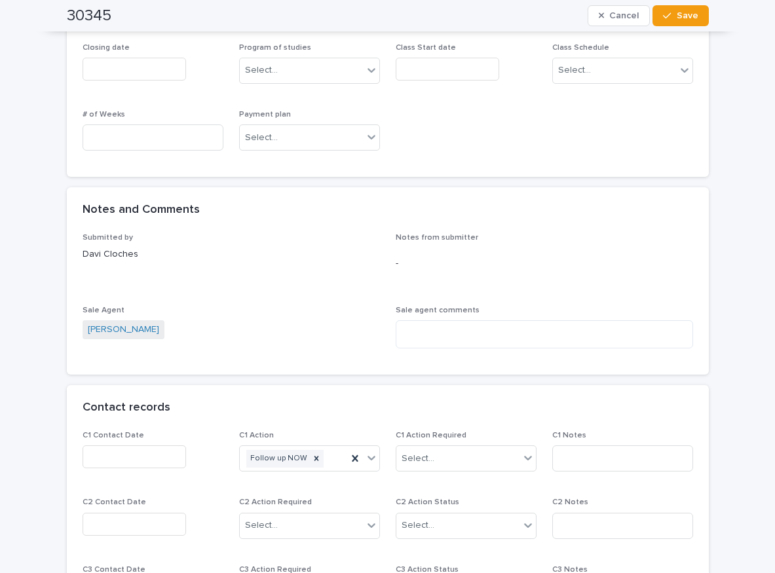
scroll to position [851, 0]
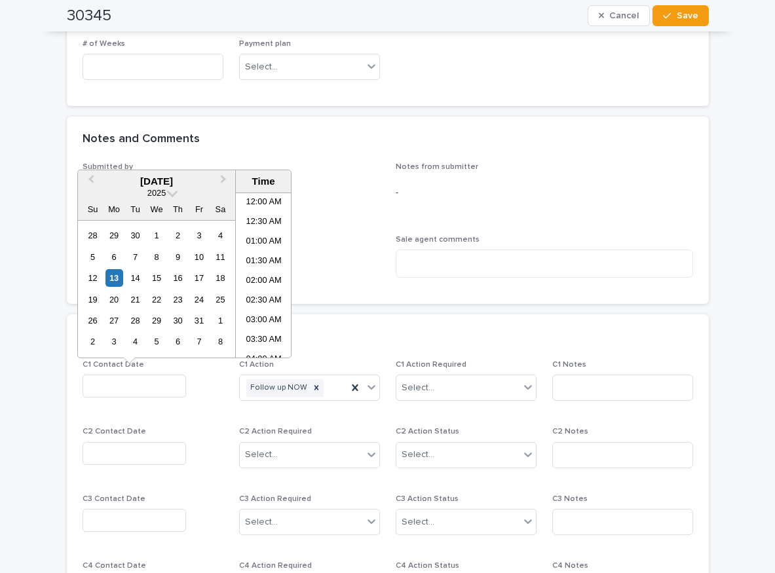
click at [115, 389] on input "text" at bounding box center [134, 386] width 103 height 23
click at [258, 288] on li "09:00 AM" at bounding box center [264, 295] width 56 height 20
type input "**********"
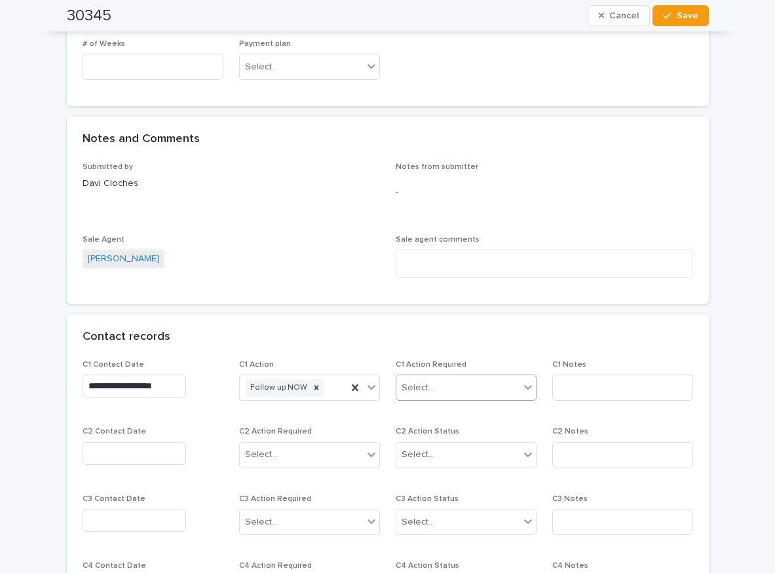
click at [444, 382] on div "Select..." at bounding box center [457, 388] width 123 height 22
click at [441, 435] on div "Completed" at bounding box center [461, 435] width 140 height 23
click at [611, 390] on input at bounding box center [622, 388] width 141 height 26
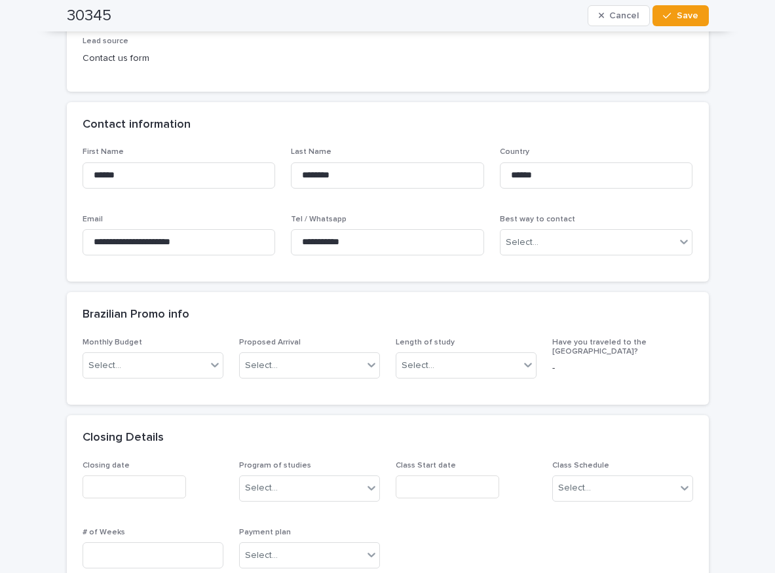
scroll to position [327, 0]
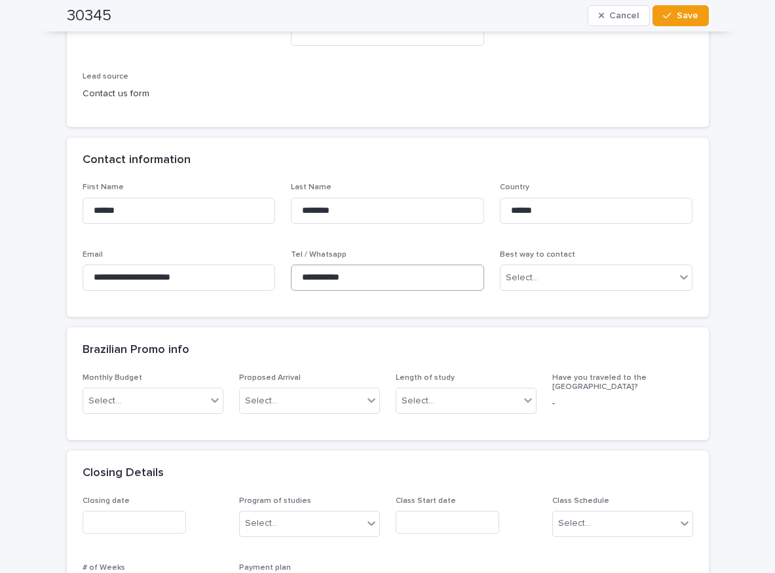
type input "*****"
drag, startPoint x: 373, startPoint y: 272, endPoint x: 236, endPoint y: 255, distance: 138.6
click at [236, 255] on div "**********" at bounding box center [388, 242] width 610 height 119
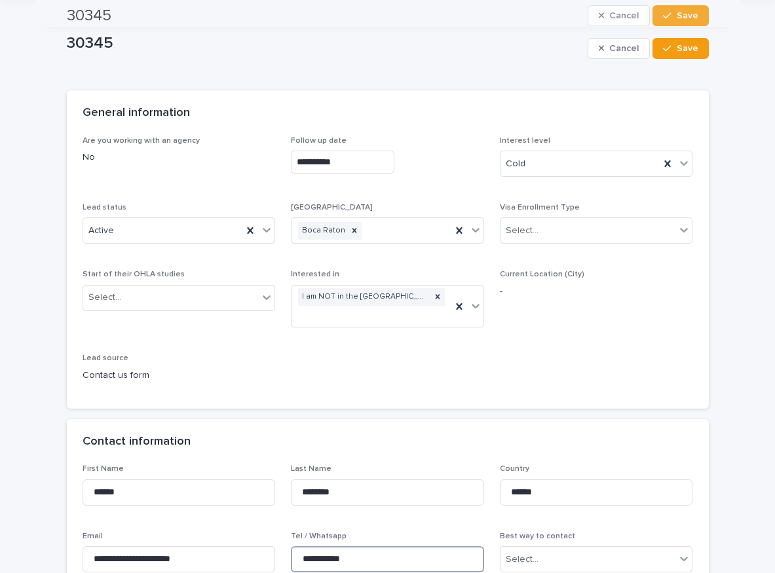
scroll to position [0, 0]
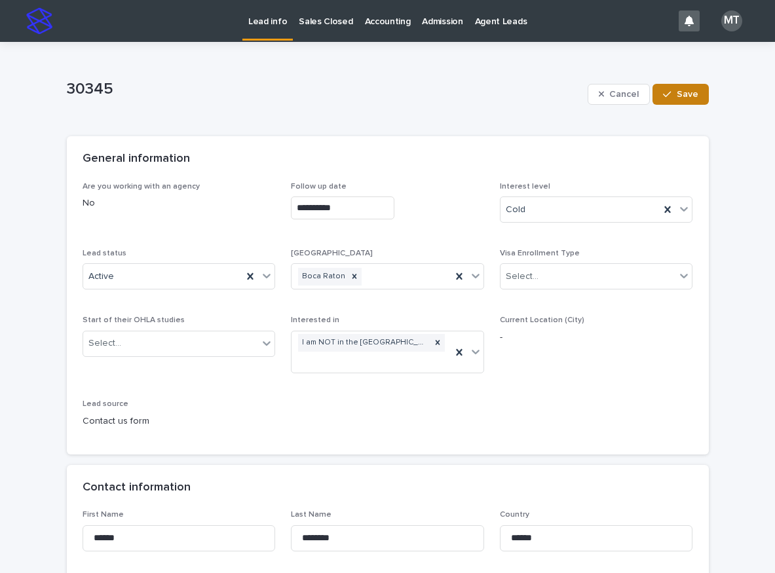
click at [669, 94] on div "button" at bounding box center [669, 94] width 13 height 9
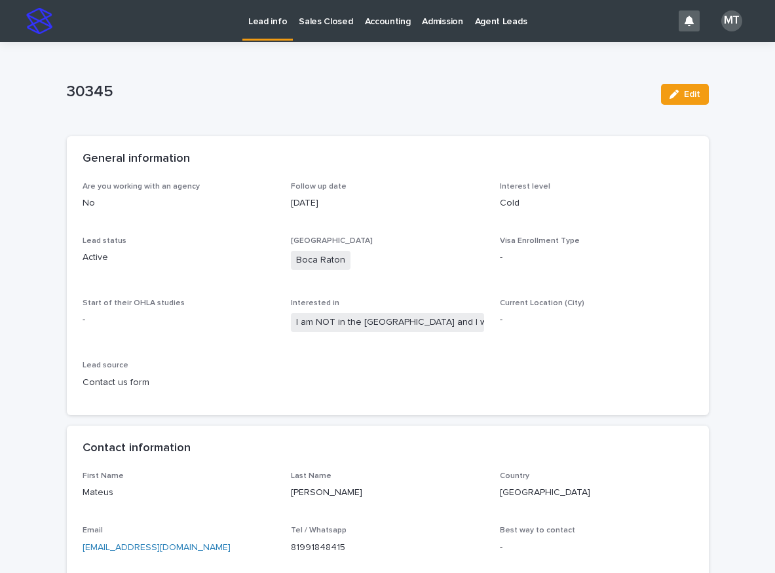
click at [270, 18] on p "Lead info" at bounding box center [267, 14] width 39 height 28
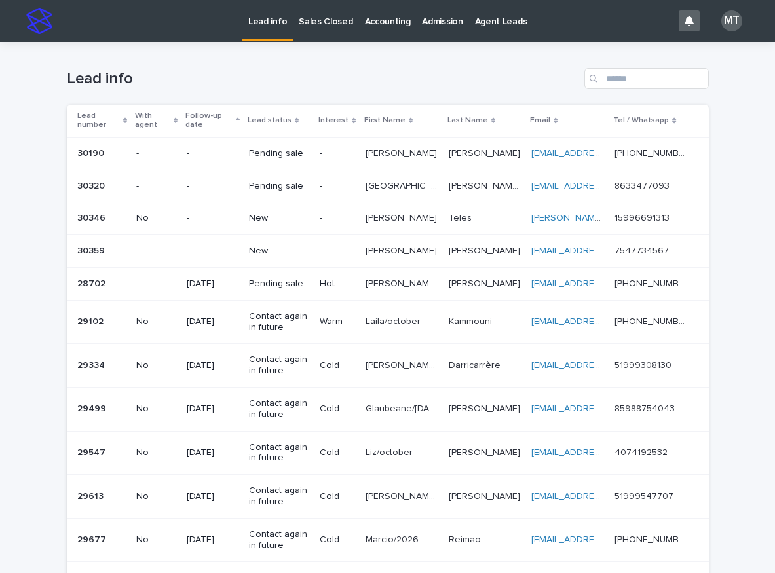
click at [324, 212] on div "-" at bounding box center [337, 217] width 35 height 14
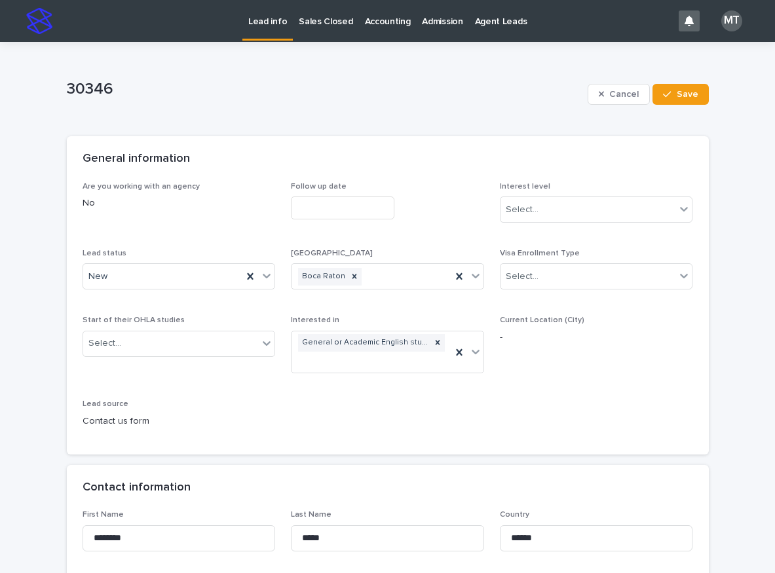
click at [322, 204] on input "text" at bounding box center [342, 207] width 103 height 23
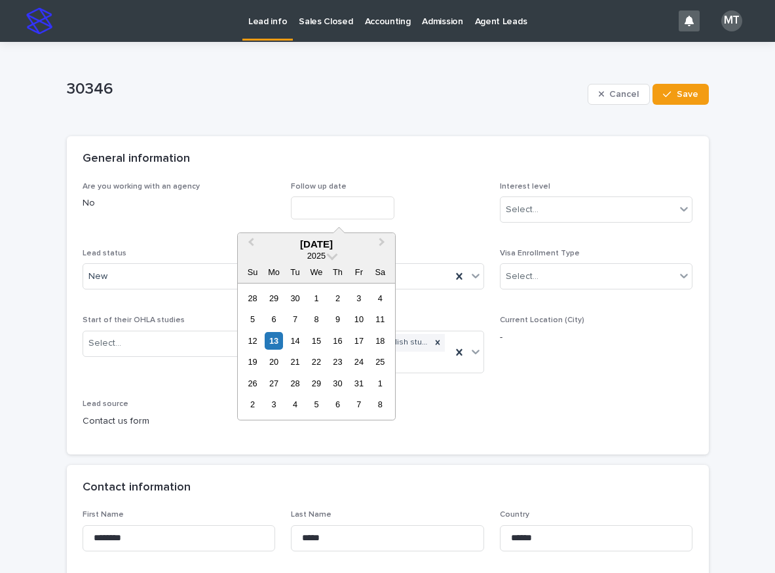
drag, startPoint x: 277, startPoint y: 340, endPoint x: 392, endPoint y: 318, distance: 116.8
click at [283, 340] on div "12 13 14 15 16 17 18" at bounding box center [316, 340] width 149 height 21
click at [525, 210] on div "Select..." at bounding box center [522, 210] width 33 height 14
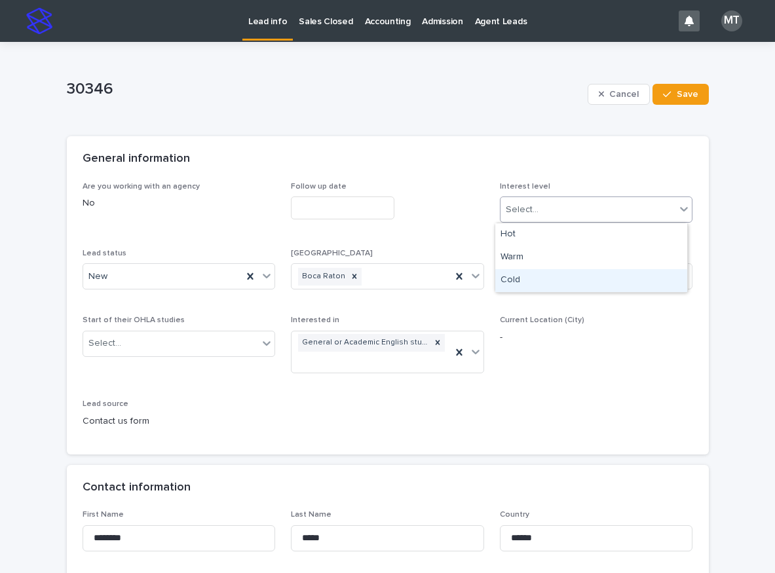
click at [517, 281] on div "Cold" at bounding box center [591, 280] width 192 height 23
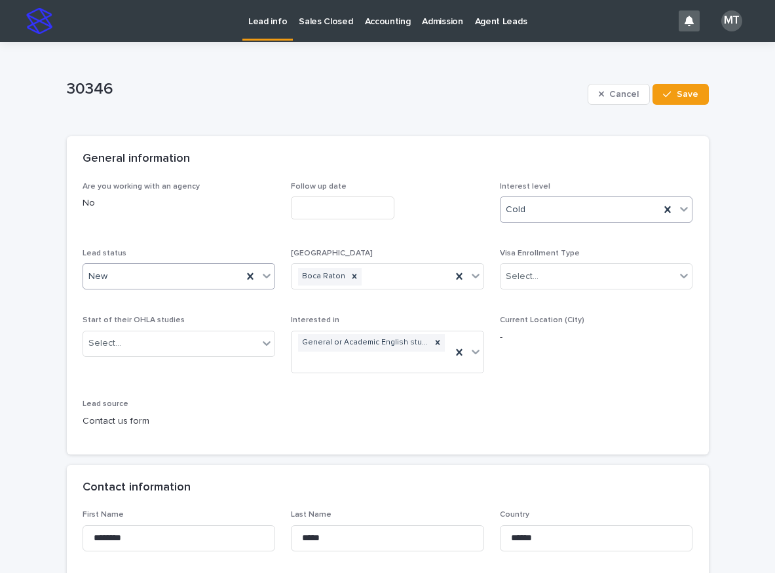
click at [145, 280] on div "New" at bounding box center [163, 277] width 160 height 22
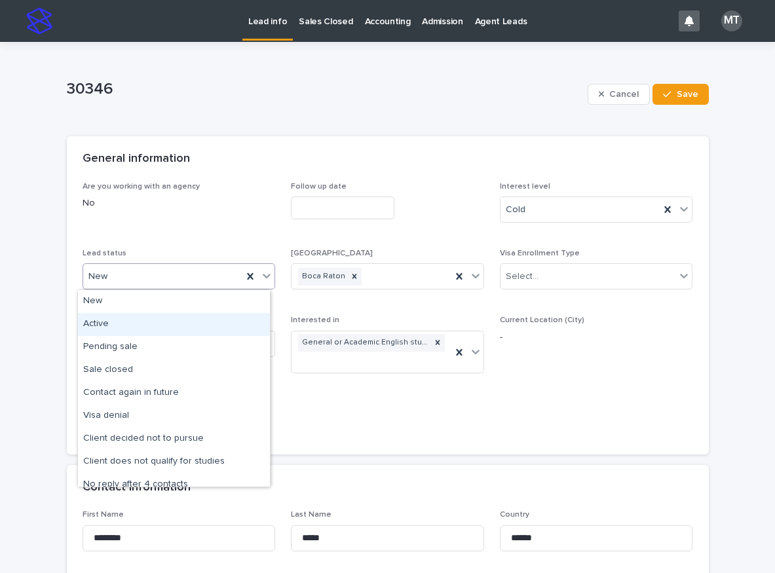
click at [110, 321] on div "Active" at bounding box center [174, 324] width 192 height 23
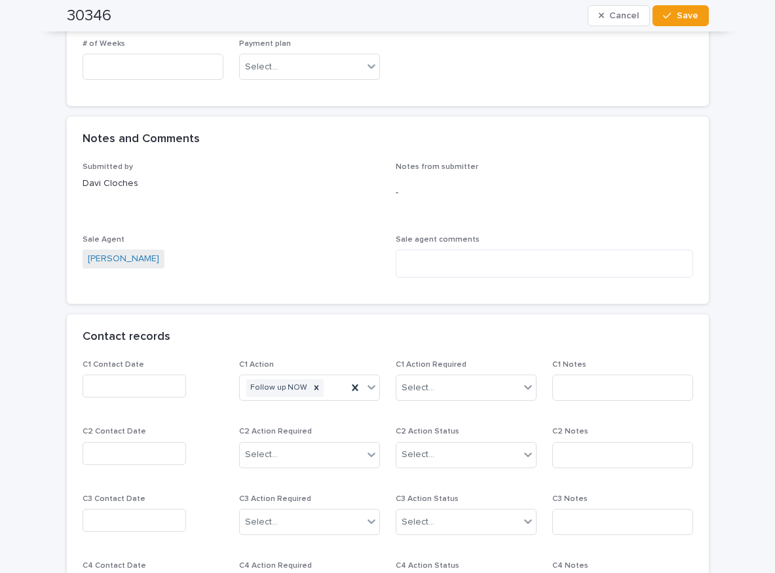
scroll to position [1048, 0]
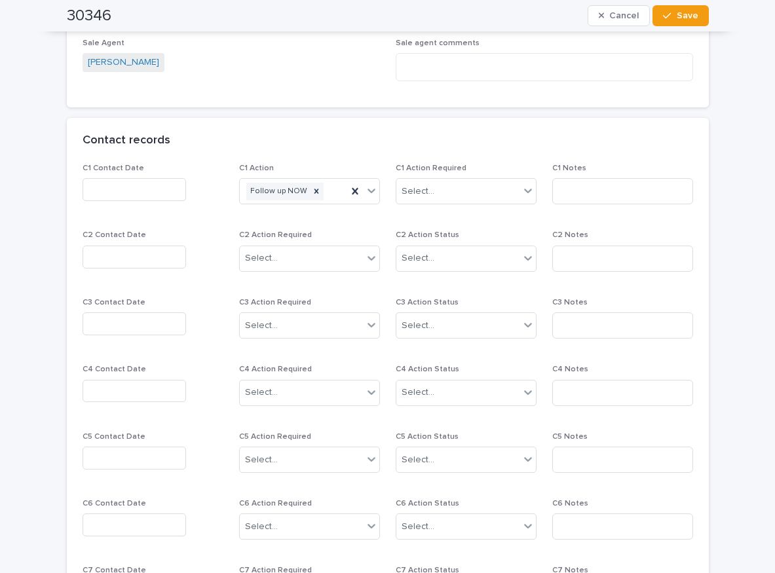
click at [105, 183] on input "text" at bounding box center [134, 189] width 103 height 23
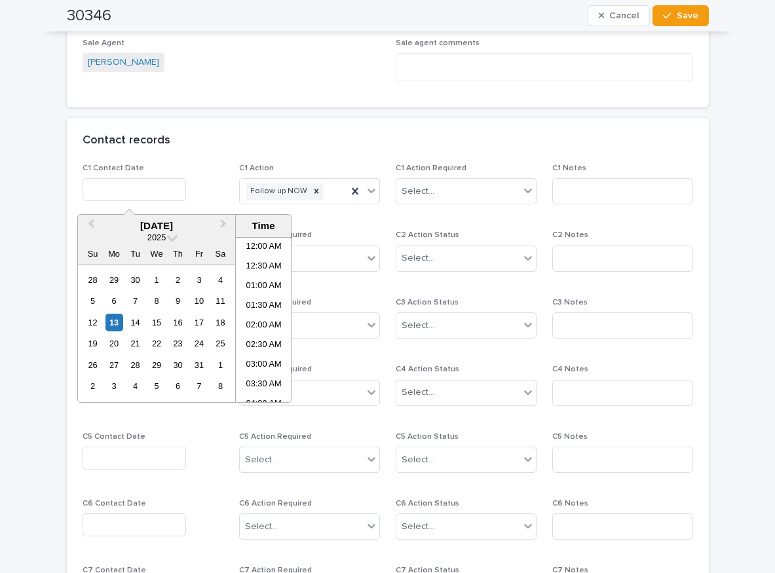
scroll to position [262, 0]
click at [254, 330] on li "09:00 AM" at bounding box center [264, 339] width 56 height 20
type input "**********"
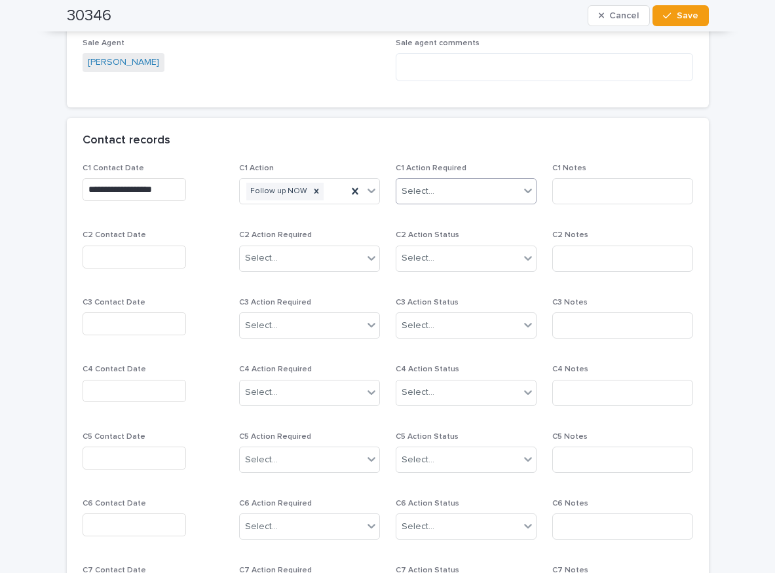
click at [458, 185] on div "Select..." at bounding box center [457, 192] width 123 height 22
click at [435, 238] on div "Completed" at bounding box center [461, 239] width 140 height 23
click at [563, 185] on input at bounding box center [622, 191] width 141 height 26
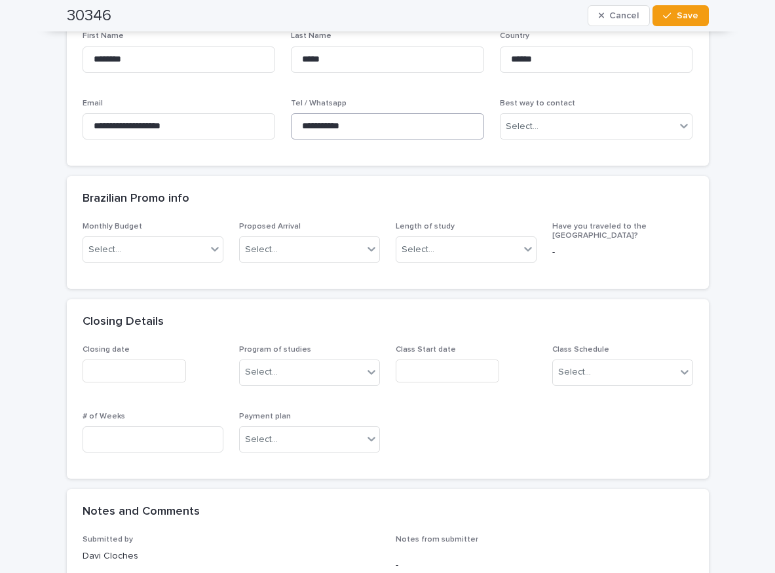
scroll to position [458, 0]
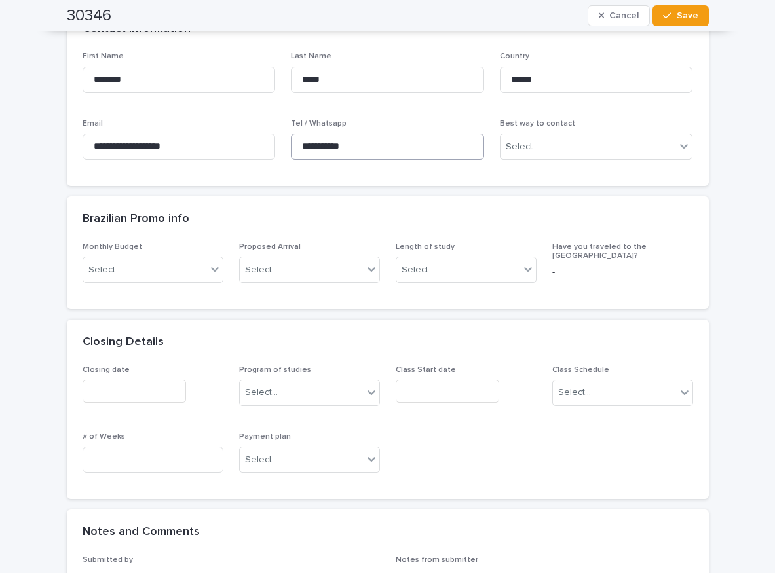
type input "*****"
drag, startPoint x: 357, startPoint y: 147, endPoint x: 274, endPoint y: 141, distance: 83.4
click at [274, 141] on div "**********" at bounding box center [388, 111] width 610 height 119
click at [215, 203] on div "Brazilian Promo info" at bounding box center [388, 219] width 642 height 46
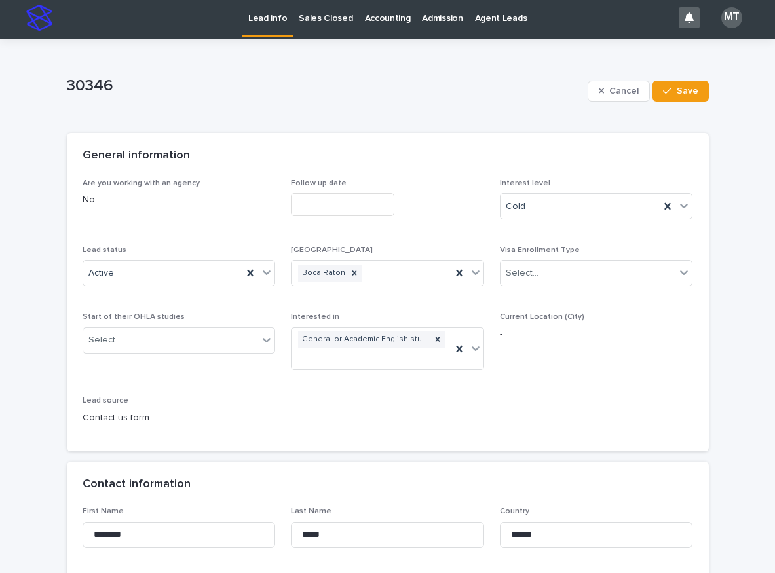
scroll to position [0, 0]
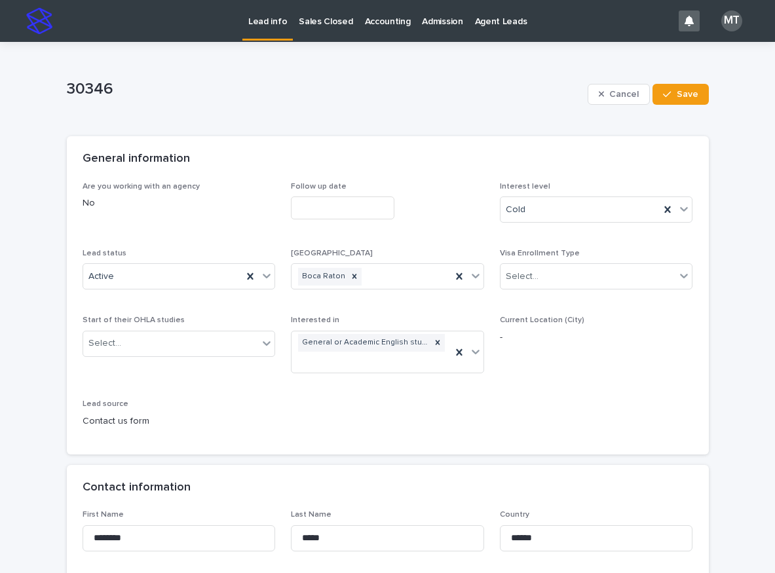
click at [310, 204] on input "text" at bounding box center [342, 207] width 103 height 23
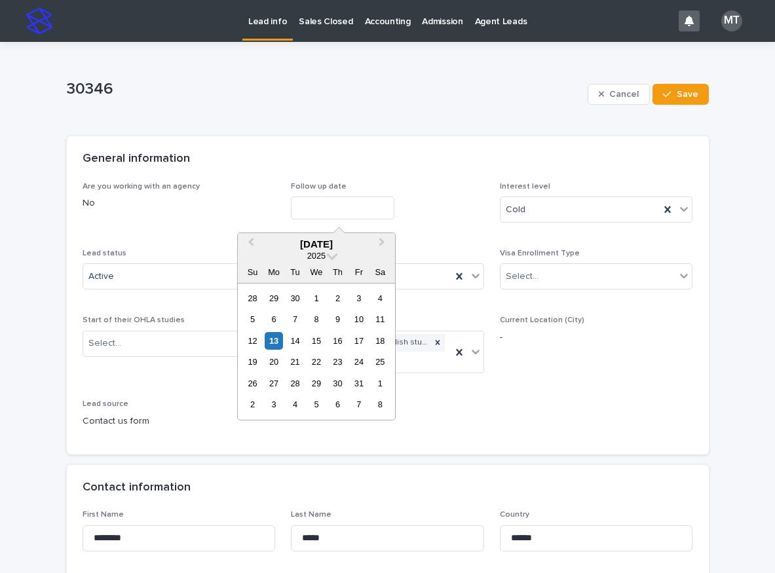
click at [276, 345] on div "13" at bounding box center [274, 341] width 18 height 18
type input "**********"
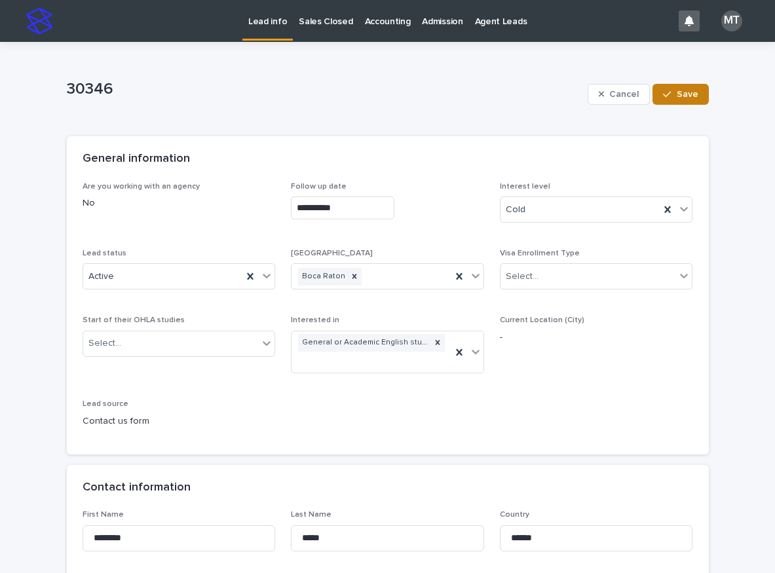
click at [677, 94] on span "Save" at bounding box center [688, 94] width 22 height 9
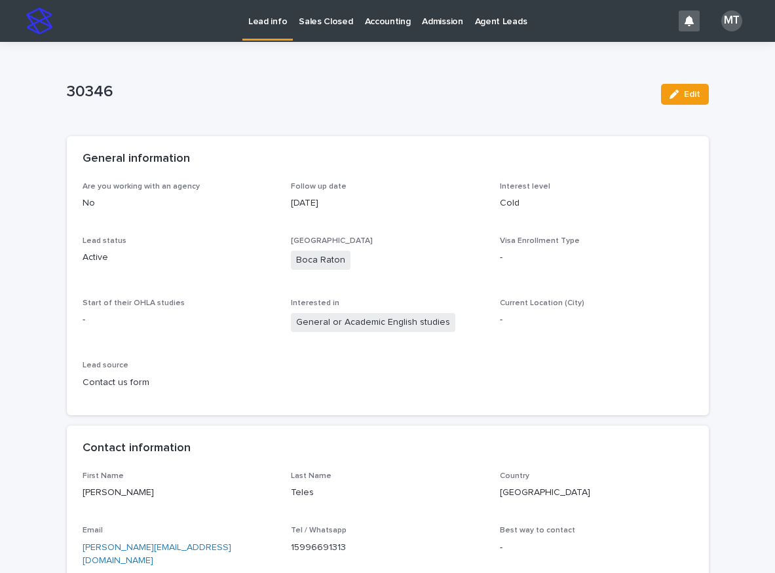
click at [270, 20] on p "Lead info" at bounding box center [267, 14] width 39 height 28
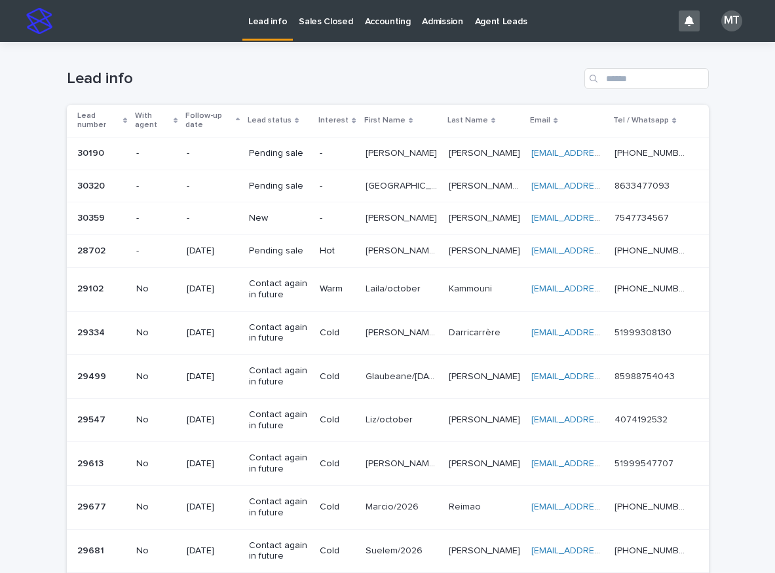
click at [318, 222] on td "-" at bounding box center [336, 218] width 45 height 33
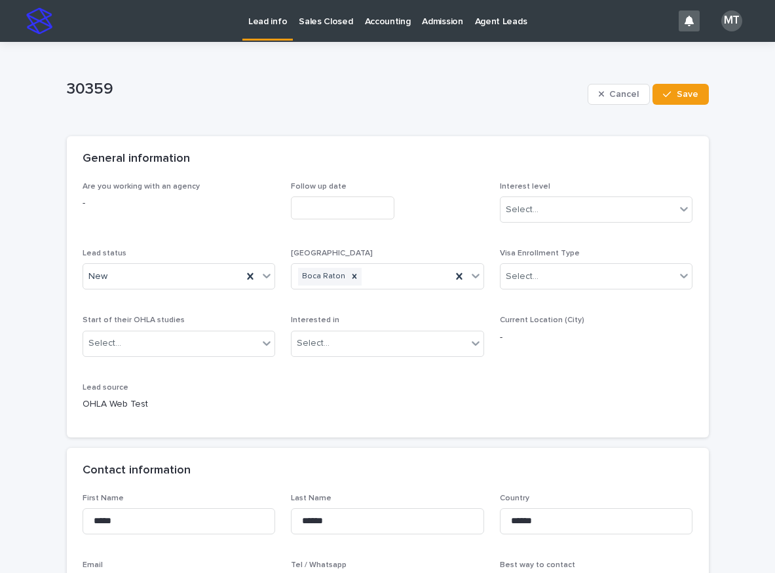
click at [313, 204] on input "text" at bounding box center [342, 207] width 103 height 23
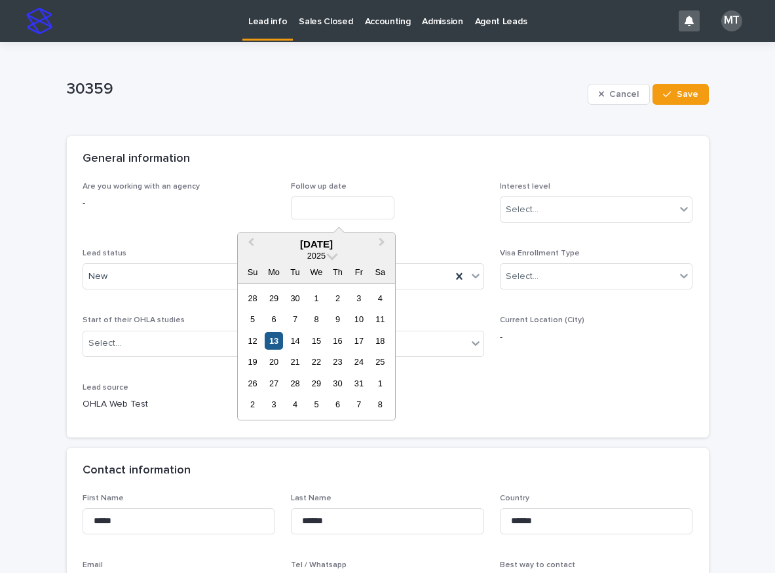
click at [272, 345] on div "13" at bounding box center [274, 341] width 18 height 18
type input "**********"
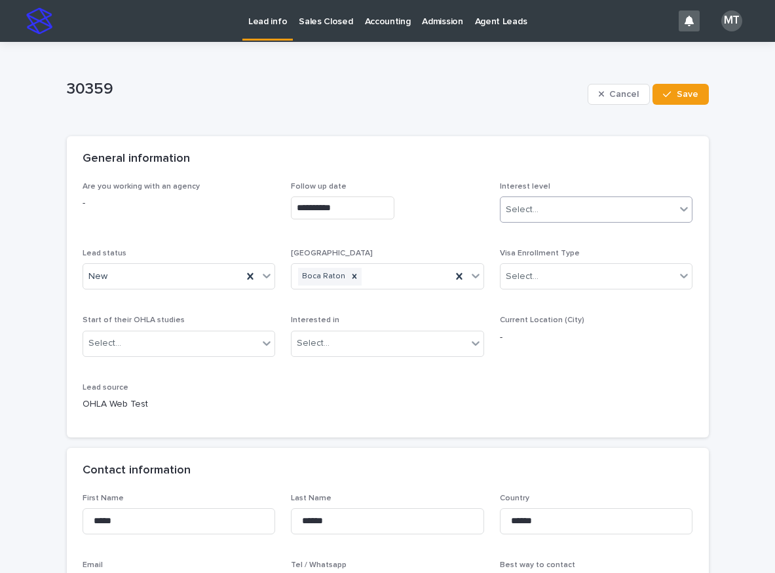
click at [531, 214] on div "Select..." at bounding box center [522, 210] width 33 height 14
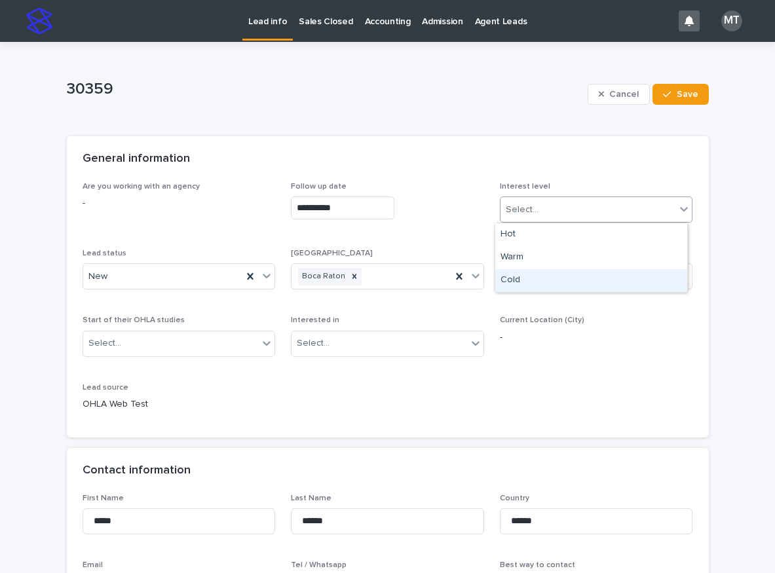
click at [521, 278] on div "Cold" at bounding box center [591, 280] width 192 height 23
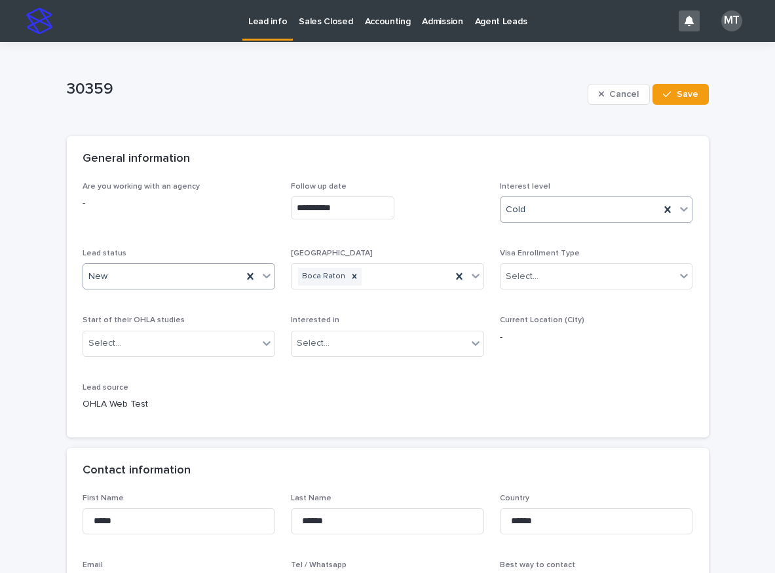
click at [148, 274] on div "New" at bounding box center [163, 277] width 160 height 22
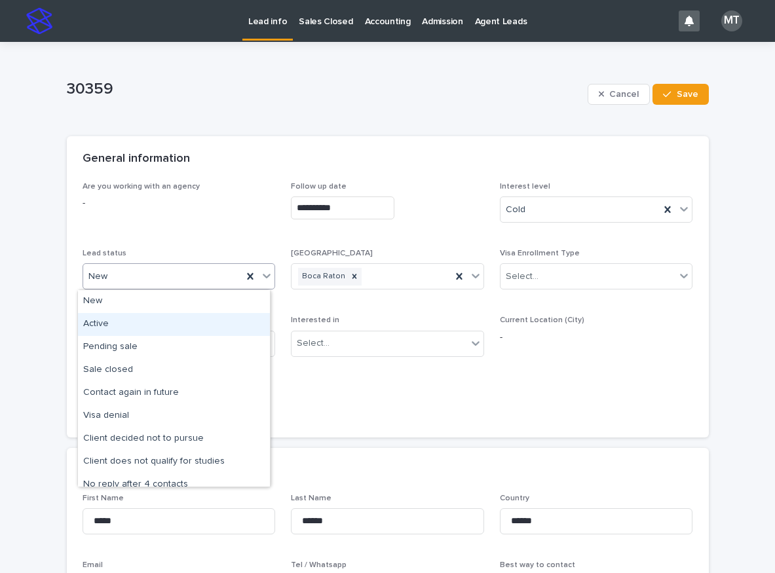
click at [99, 322] on div "Active" at bounding box center [174, 324] width 192 height 23
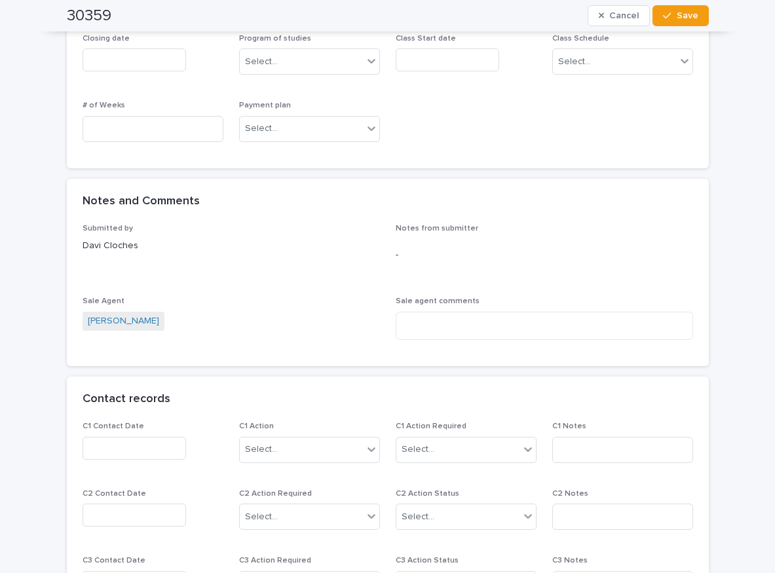
scroll to position [917, 0]
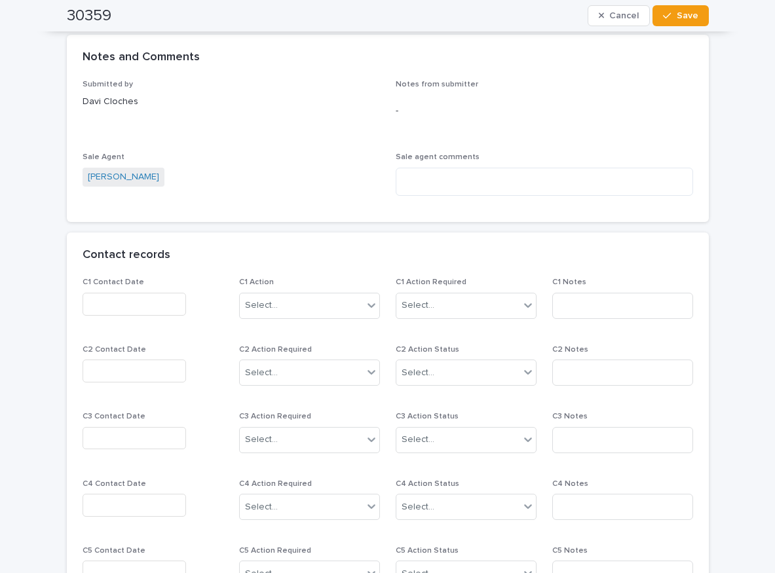
click at [141, 305] on input "text" at bounding box center [134, 304] width 103 height 23
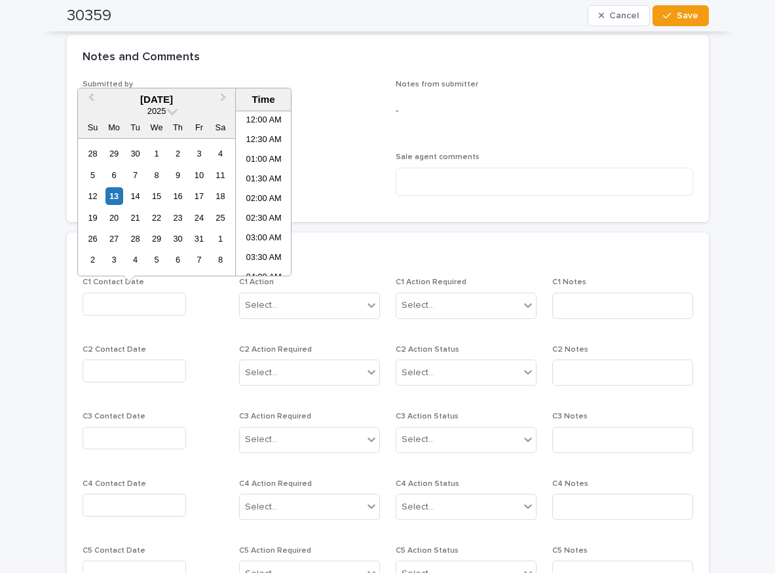
scroll to position [262, 0]
click at [261, 206] on li "09:00 AM" at bounding box center [264, 213] width 56 height 20
type input "**********"
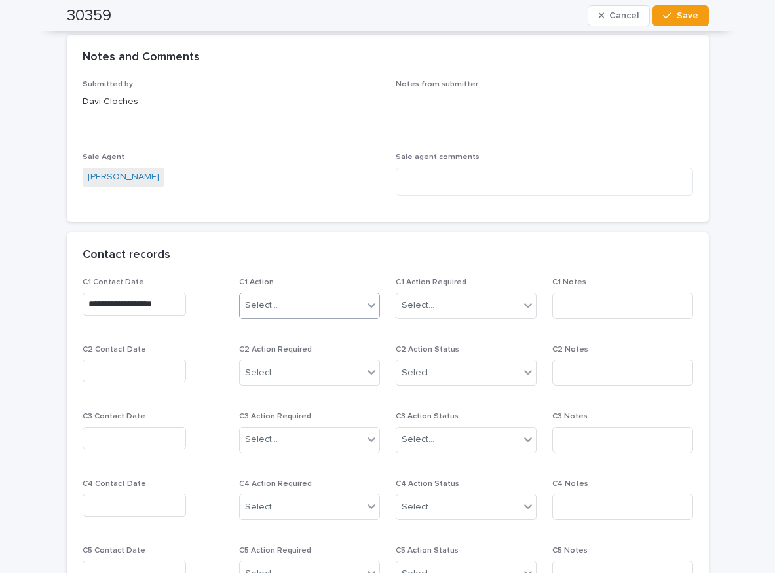
click at [304, 293] on div "Select..." at bounding box center [309, 306] width 141 height 26
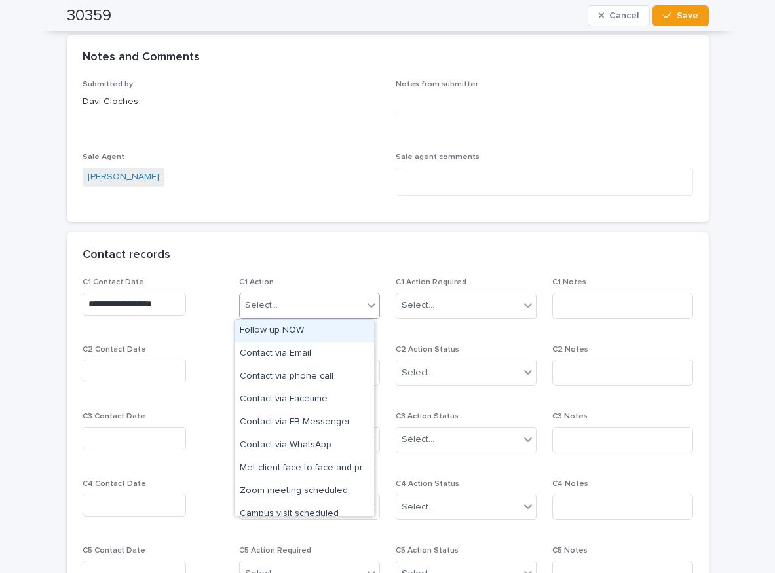
click at [283, 326] on div "Follow up NOW" at bounding box center [304, 331] width 140 height 23
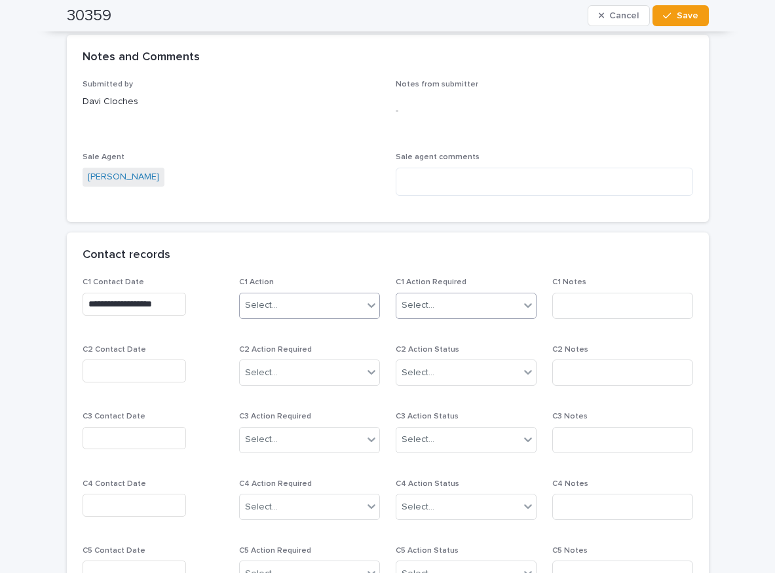
click at [421, 308] on div "Select..." at bounding box center [417, 306] width 33 height 14
click at [426, 356] on div "Completed" at bounding box center [461, 354] width 140 height 23
drag, startPoint x: 563, startPoint y: 308, endPoint x: 572, endPoint y: 297, distance: 14.5
click at [568, 303] on input at bounding box center [622, 306] width 141 height 26
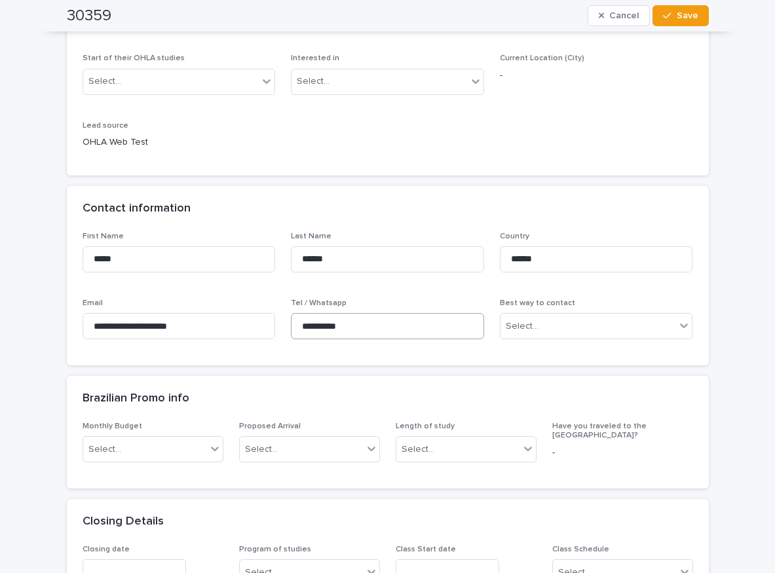
type input "*****"
drag, startPoint x: 365, startPoint y: 331, endPoint x: 278, endPoint y: 329, distance: 87.1
click at [278, 329] on div "**********" at bounding box center [388, 291] width 610 height 119
click at [386, 358] on div "**********" at bounding box center [388, 299] width 642 height 134
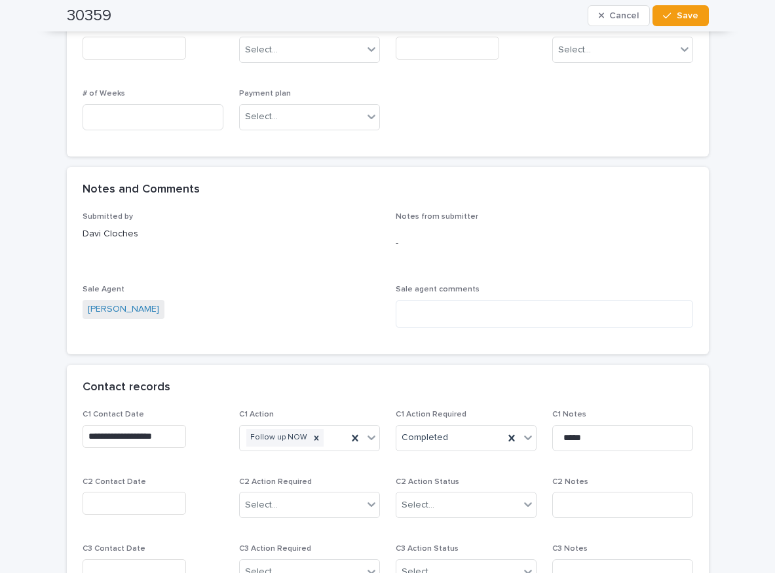
scroll to position [720, 0]
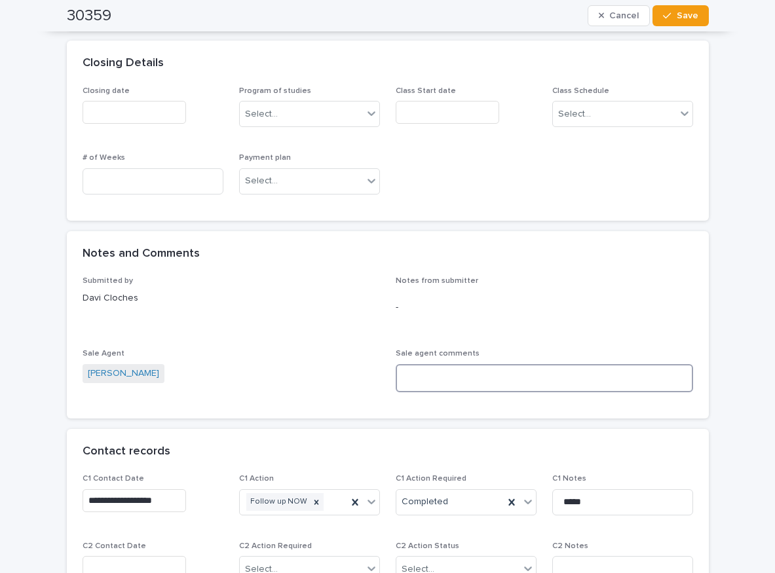
click at [408, 367] on textarea at bounding box center [544, 378] width 297 height 28
type textarea "*"
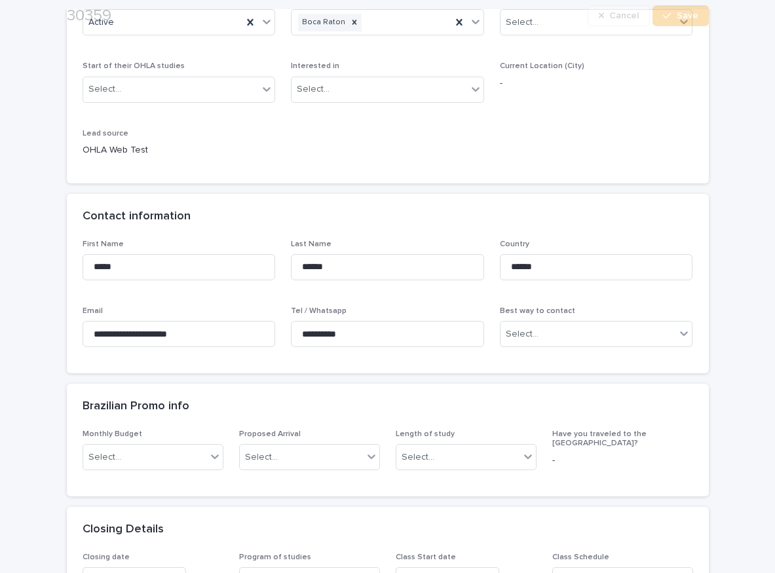
scroll to position [262, 0]
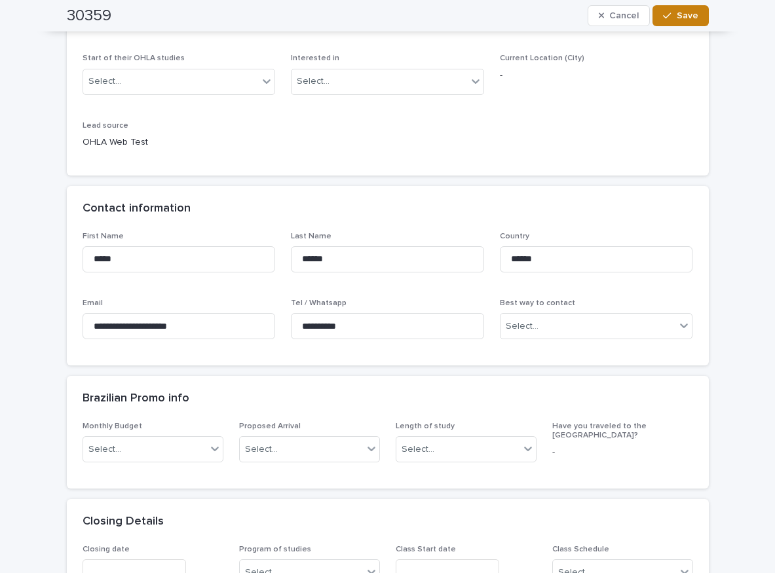
type textarea "**********"
click at [683, 10] on button "Save" at bounding box center [680, 15] width 56 height 21
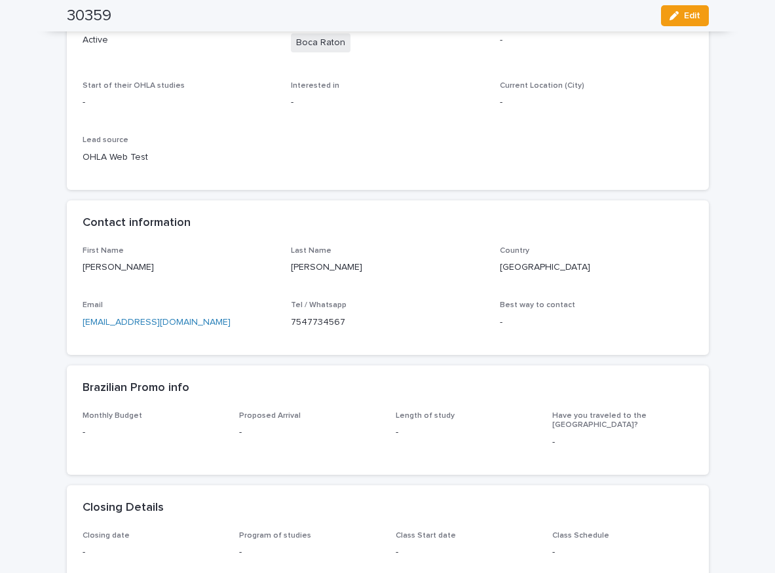
scroll to position [0, 0]
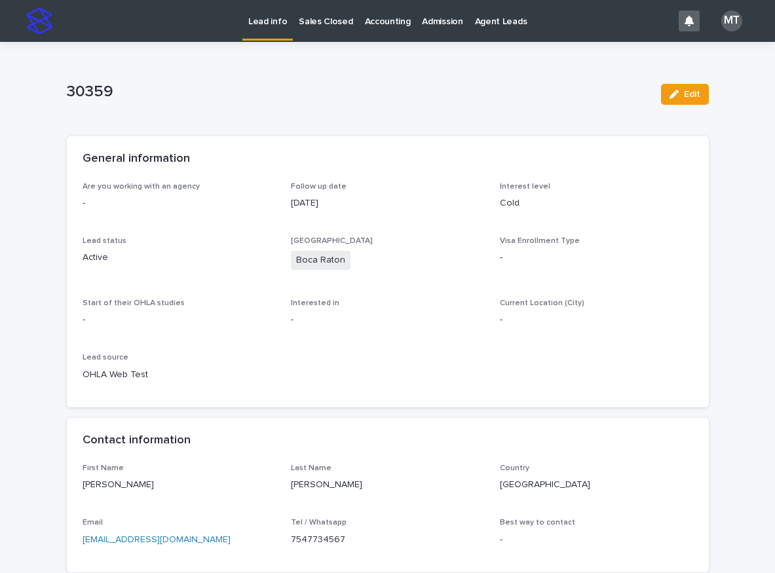
click at [274, 21] on p "Lead info" at bounding box center [267, 14] width 39 height 28
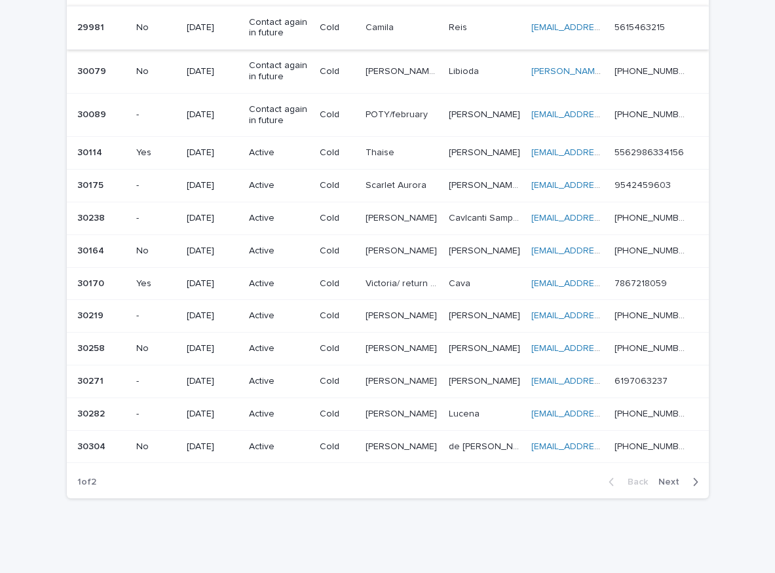
scroll to position [851, 0]
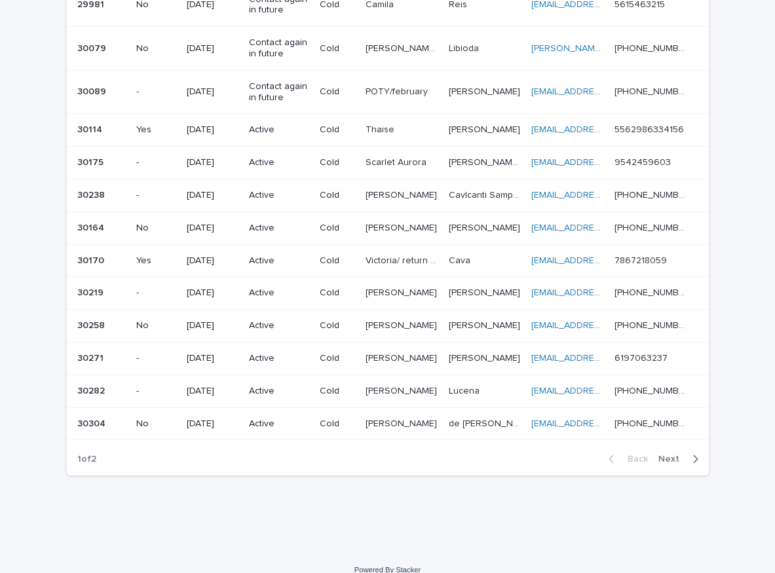
click at [670, 456] on span "Next" at bounding box center [672, 459] width 29 height 9
